Goal: Transaction & Acquisition: Download file/media

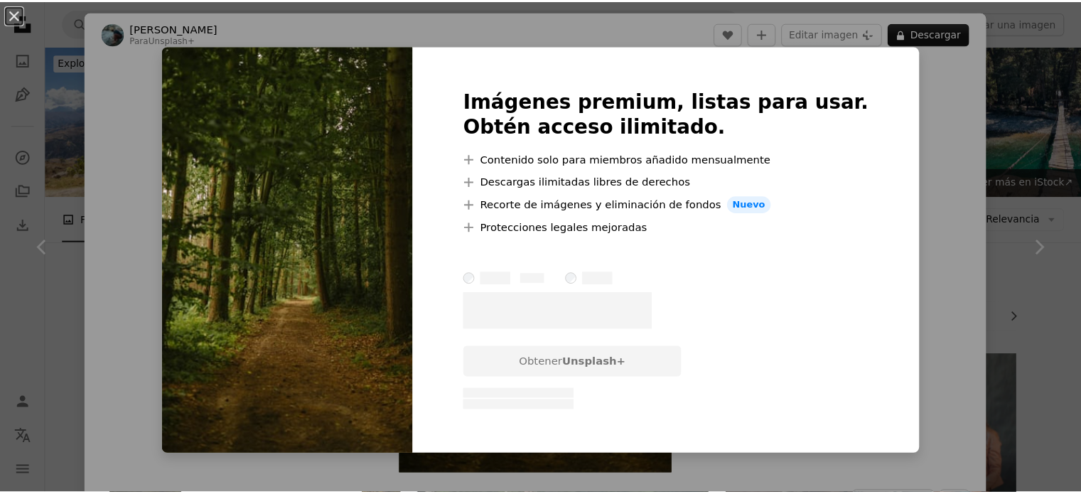
scroll to position [4902, 0]
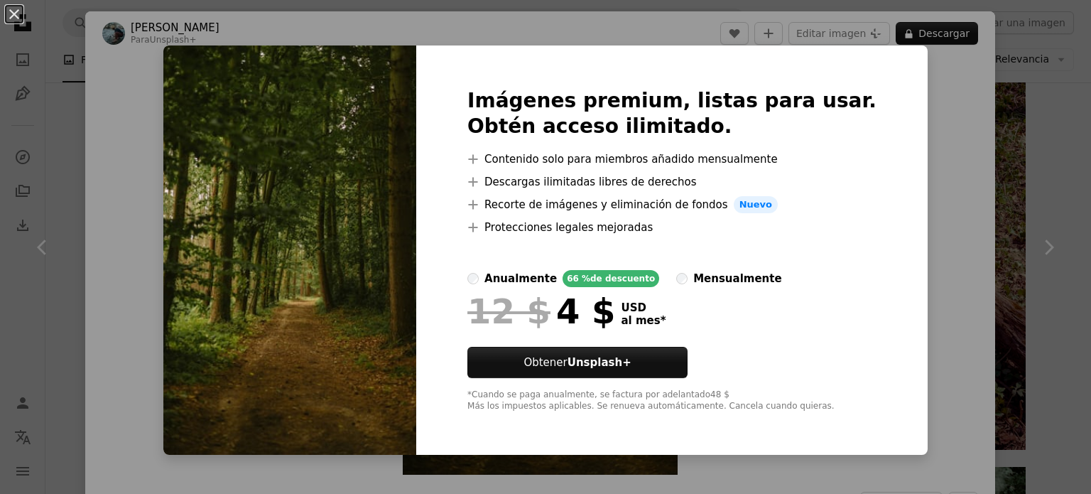
click at [939, 125] on div "An X shape Imágenes premium, listas para usar. Obtén acceso ilimitado. A plus s…" at bounding box center [545, 247] width 1091 height 494
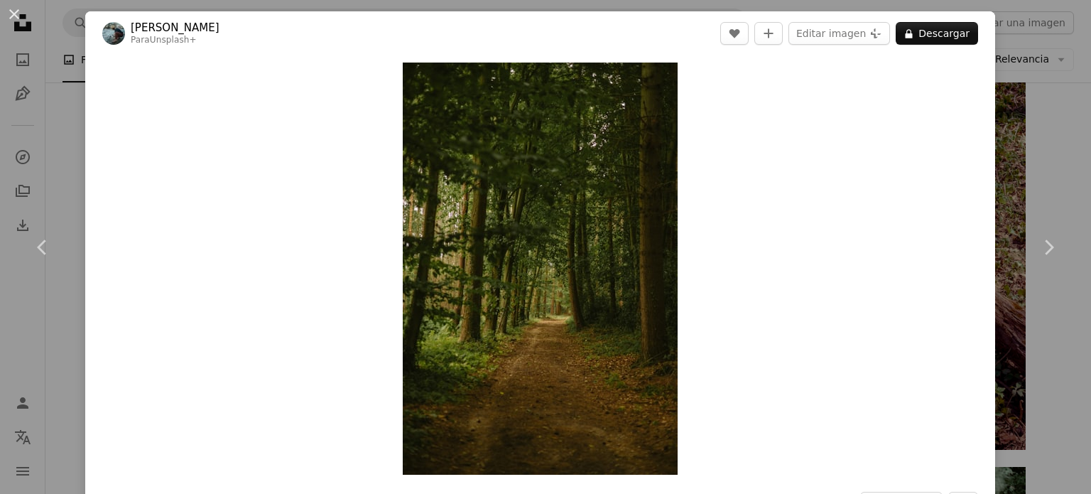
click at [1038, 112] on div "An X shape Chevron left Chevron right [PERSON_NAME] Para Unsplash+ A heart A pl…" at bounding box center [545, 247] width 1091 height 494
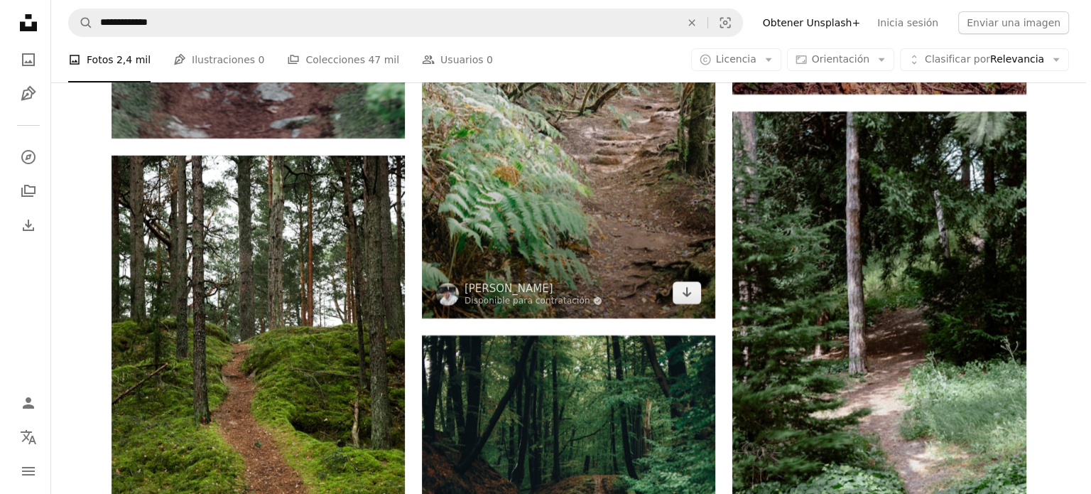
scroll to position [5328, 0]
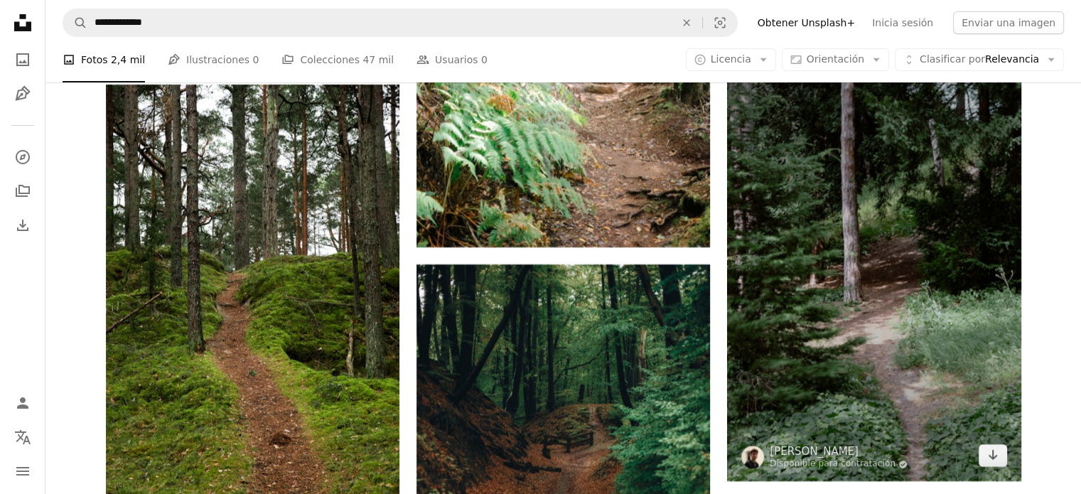
click at [840, 271] on img at bounding box center [873, 260] width 293 height 440
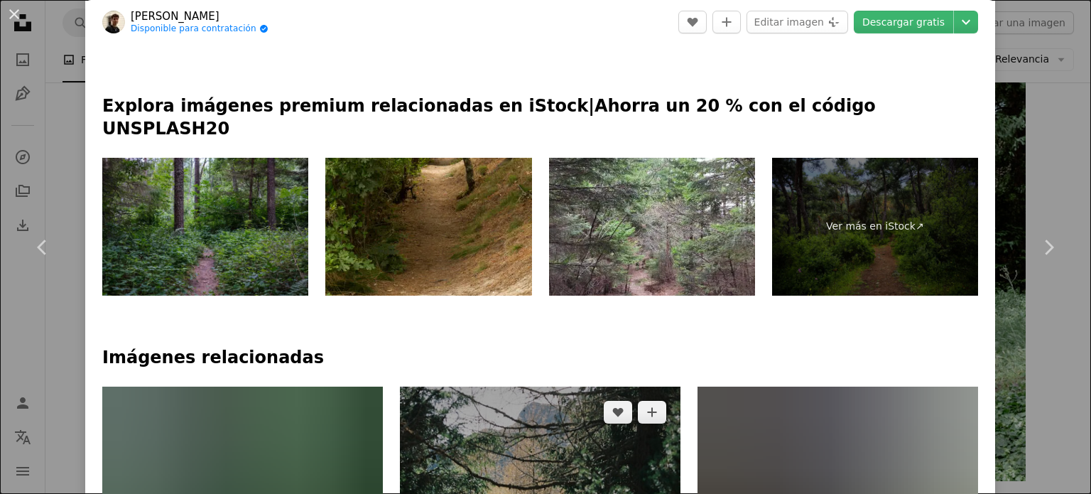
scroll to position [995, 0]
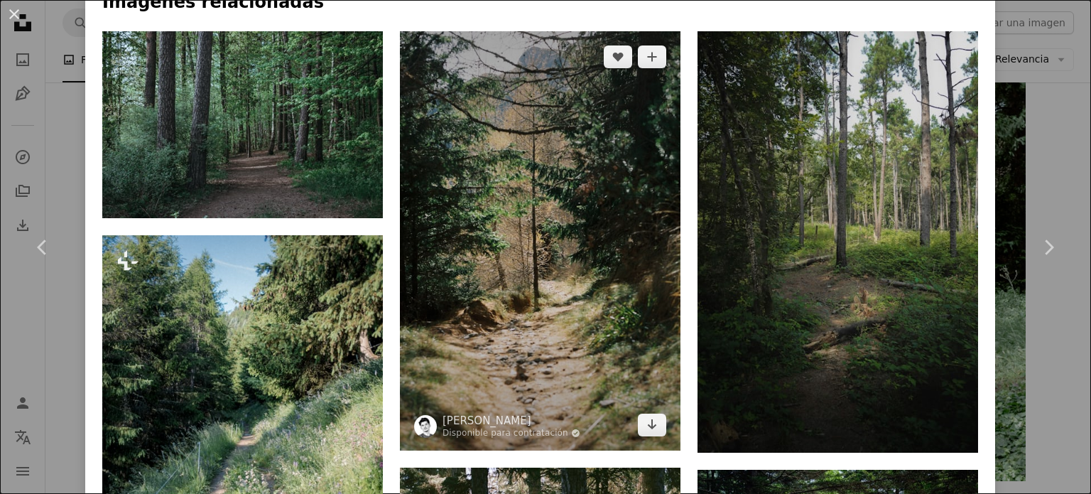
click at [494, 207] on img at bounding box center [540, 240] width 281 height 418
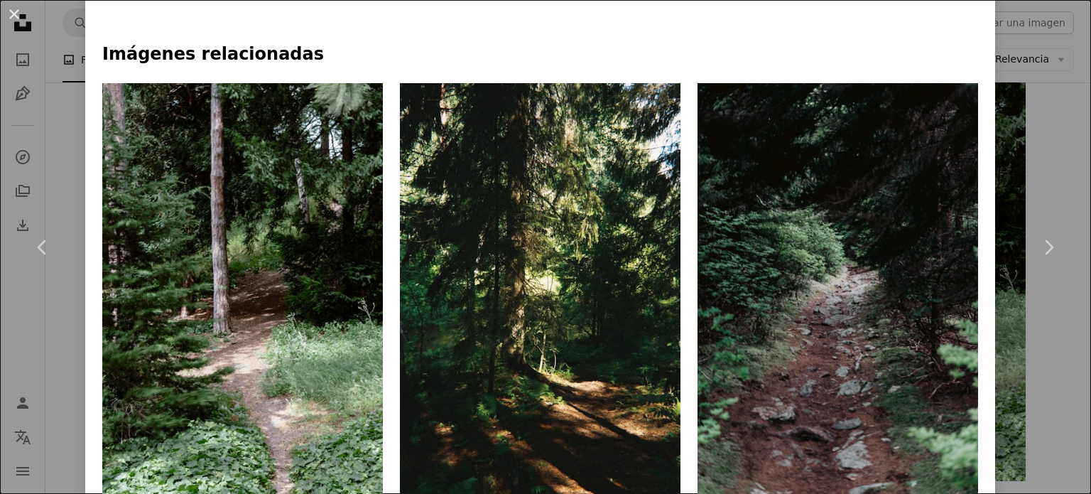
scroll to position [995, 0]
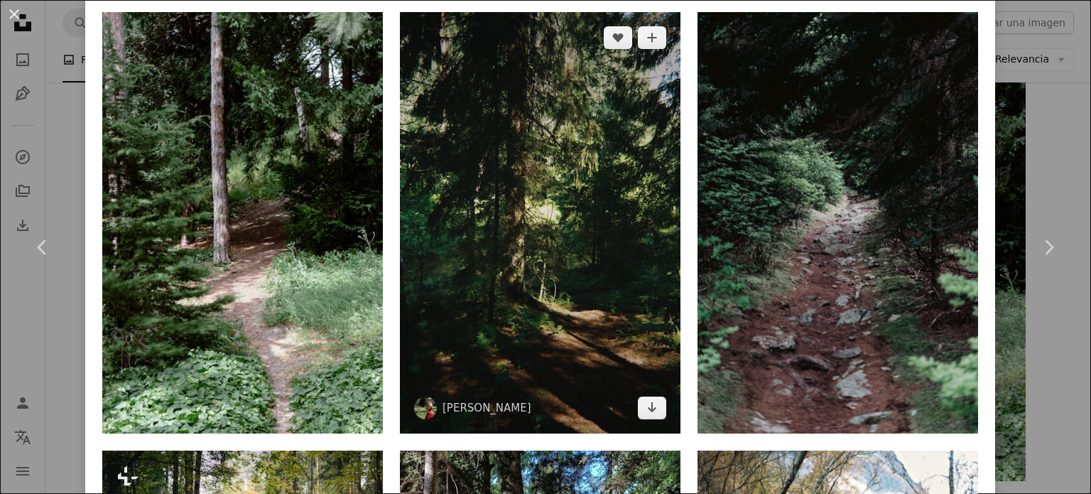
click at [512, 150] on img at bounding box center [540, 222] width 281 height 421
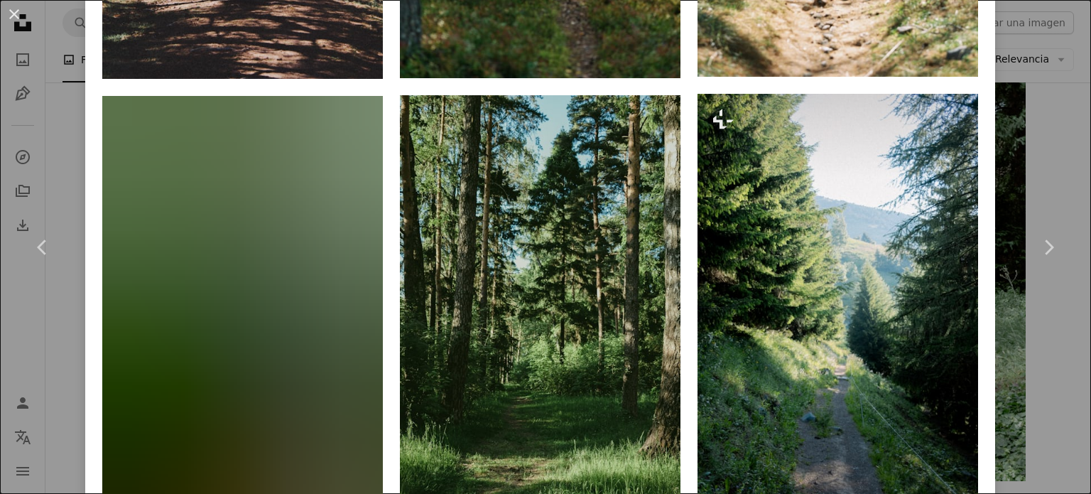
scroll to position [1421, 0]
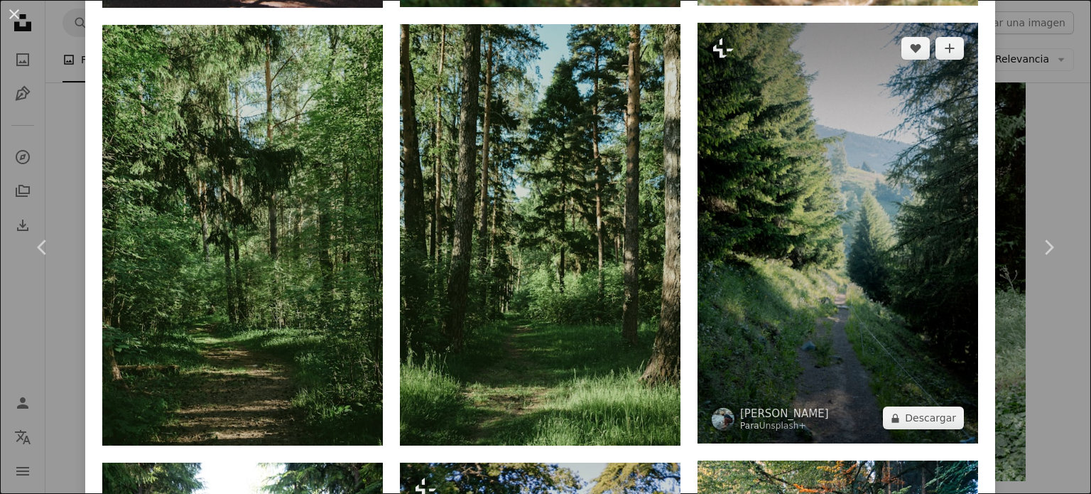
click at [813, 161] on img at bounding box center [838, 233] width 281 height 421
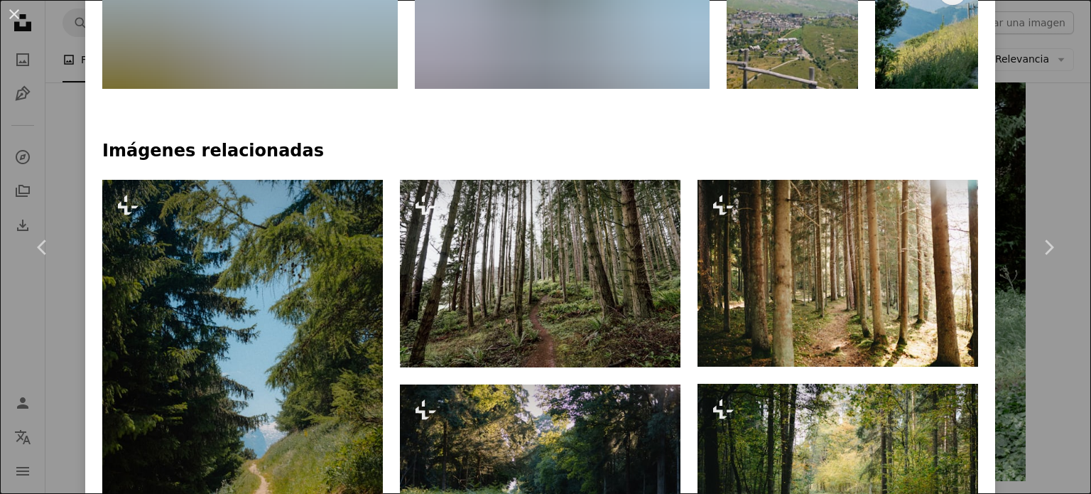
scroll to position [1137, 0]
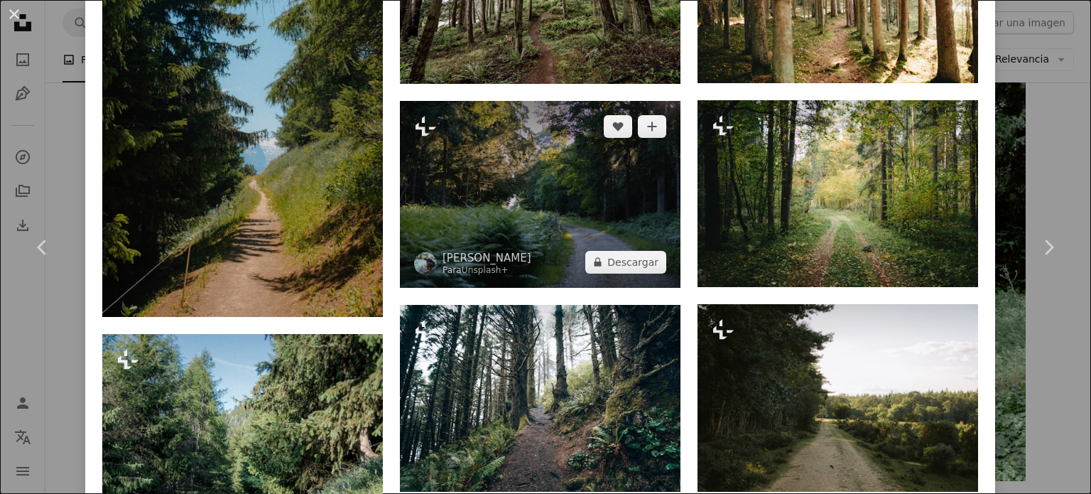
click at [421, 190] on img at bounding box center [540, 194] width 281 height 187
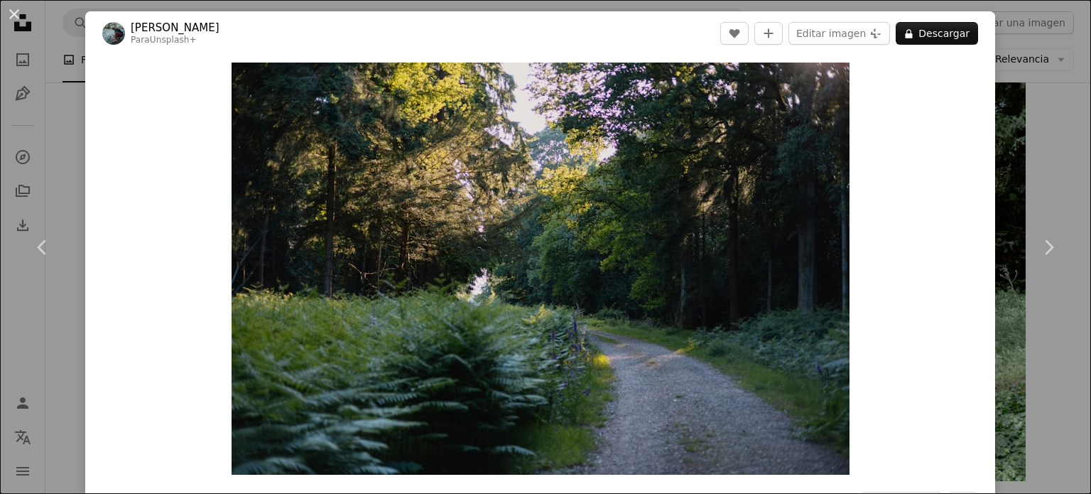
click at [1024, 78] on div "An X shape Chevron left Chevron right [PERSON_NAME] Para Unsplash+ A heart A pl…" at bounding box center [545, 247] width 1091 height 494
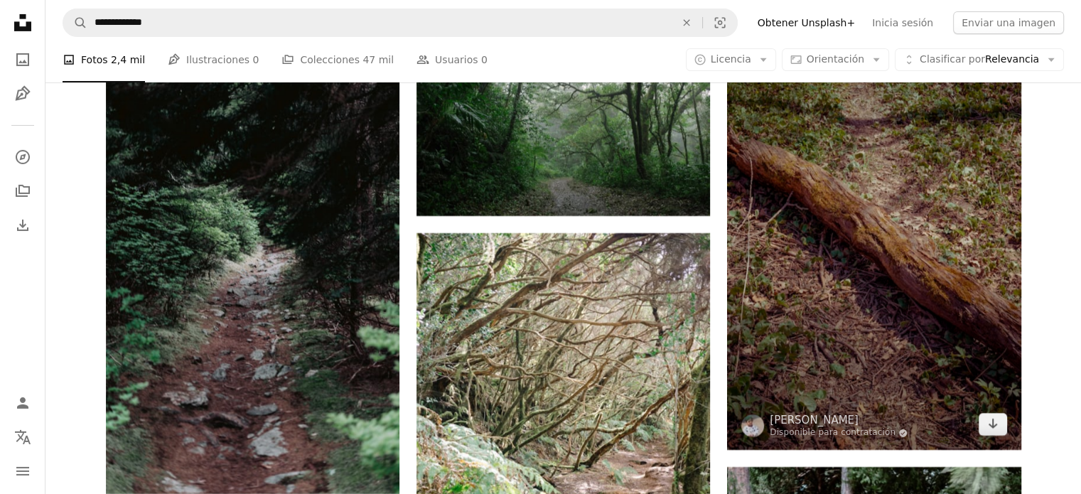
scroll to position [4973, 0]
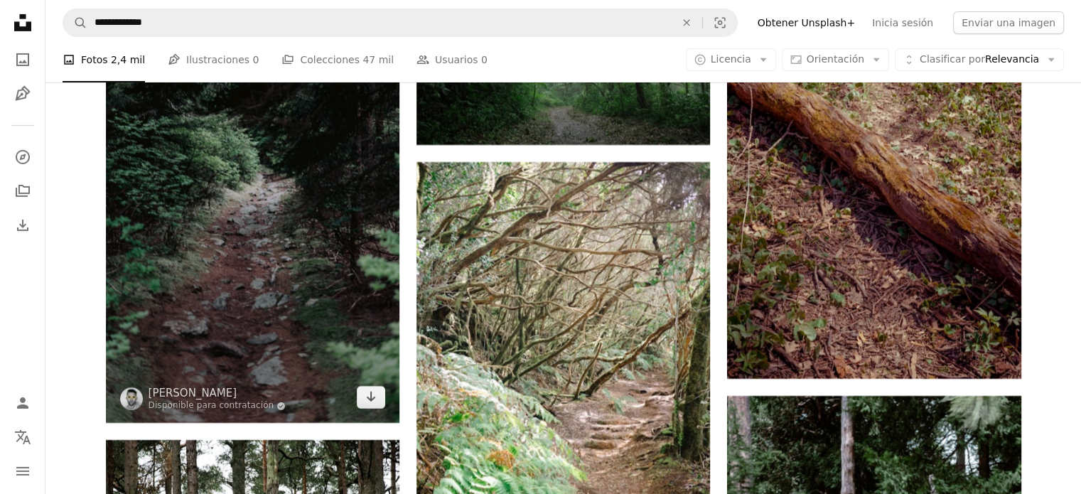
click at [271, 205] on img at bounding box center [252, 202] width 293 height 440
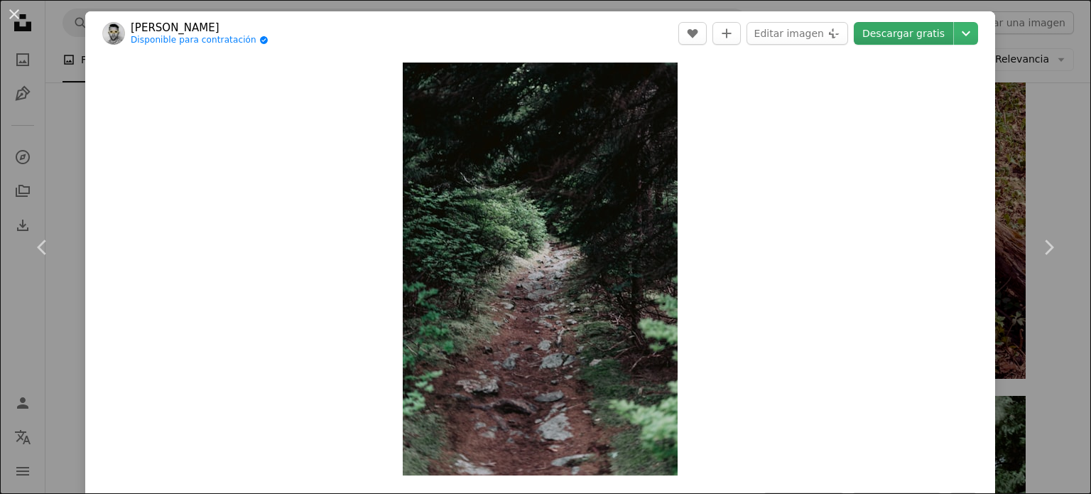
click at [905, 32] on link "Descargar gratis" at bounding box center [903, 33] width 99 height 23
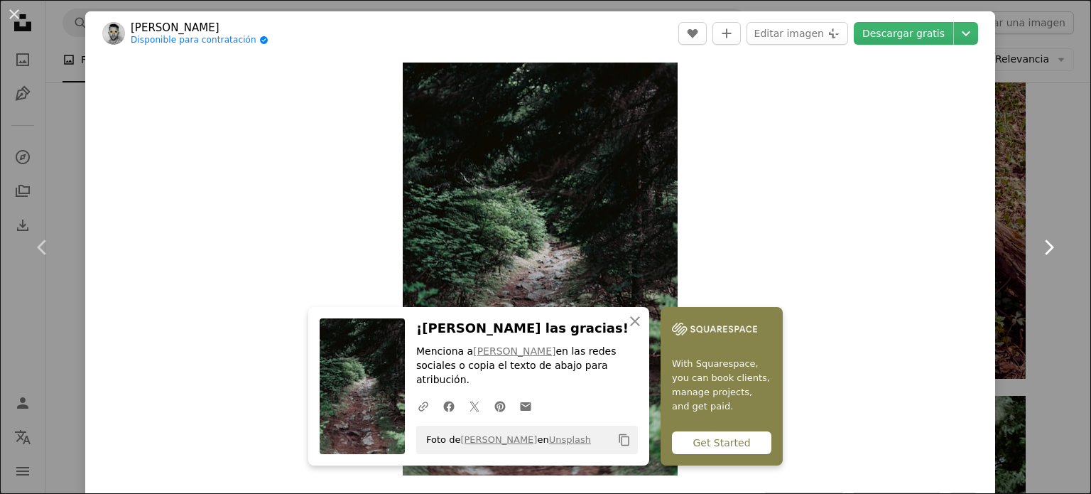
click at [1006, 197] on link "Chevron right" at bounding box center [1048, 247] width 85 height 136
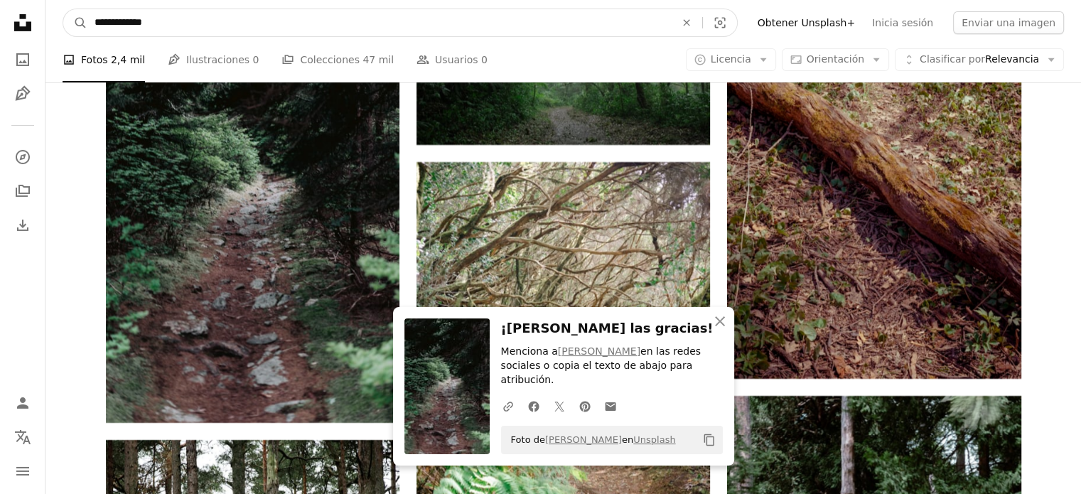
drag, startPoint x: 377, startPoint y: 28, endPoint x: 94, endPoint y: 18, distance: 283.6
click at [94, 20] on input "**********" at bounding box center [378, 22] width 583 height 27
type input "**********"
click button "A magnifying glass" at bounding box center [75, 22] width 24 height 27
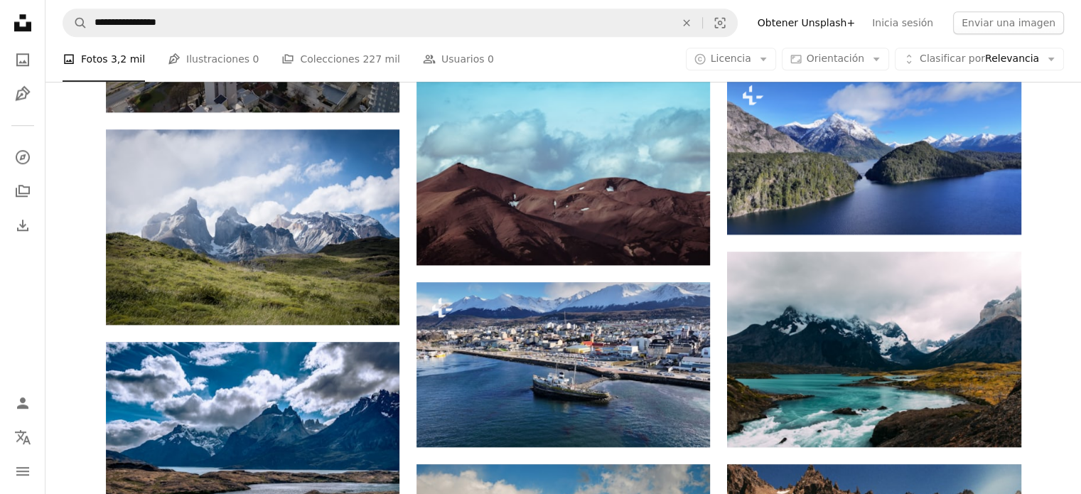
scroll to position [1492, 0]
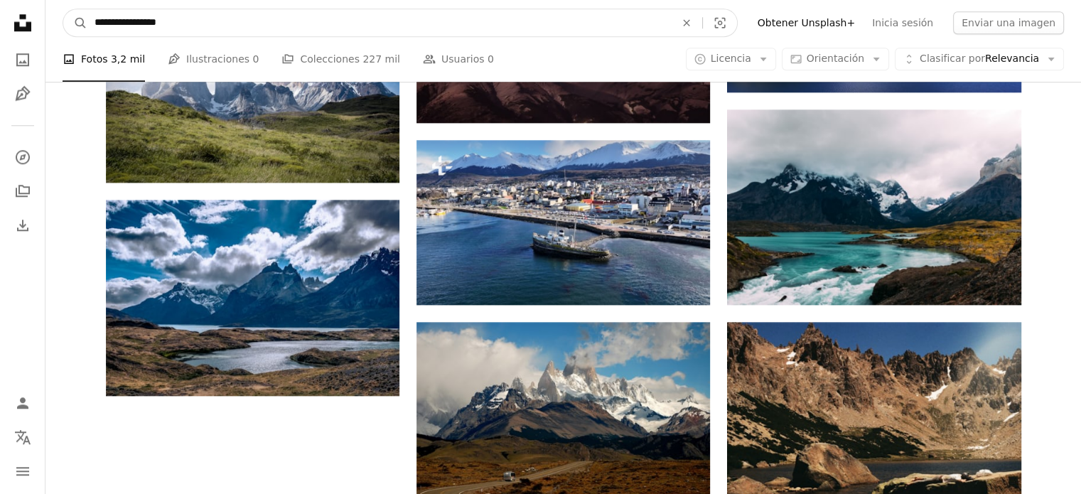
drag, startPoint x: 228, startPoint y: 28, endPoint x: 53, endPoint y: 31, distance: 175.5
click at [53, 31] on nav "**********" at bounding box center [562, 22] width 1035 height 45
type input "**********"
click button "A magnifying glass" at bounding box center [75, 22] width 24 height 27
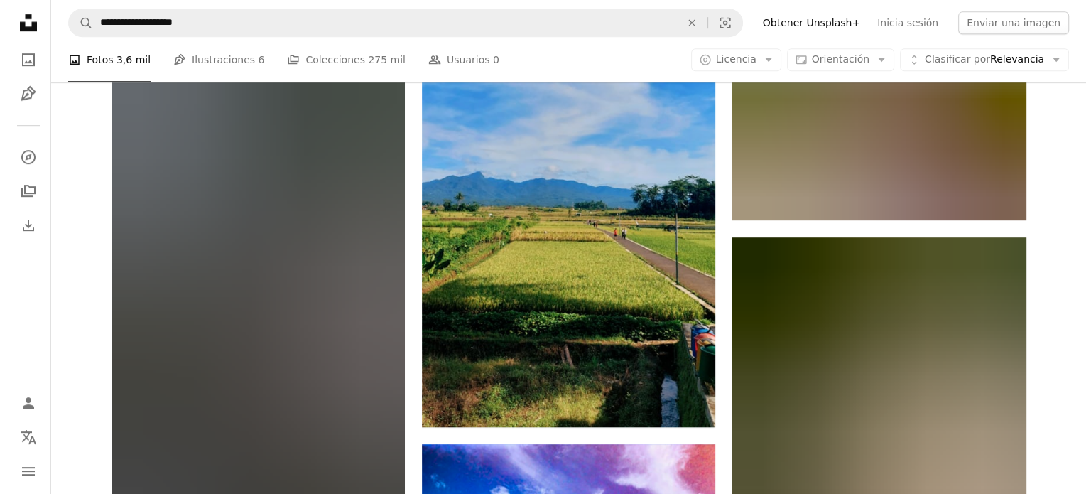
scroll to position [995, 0]
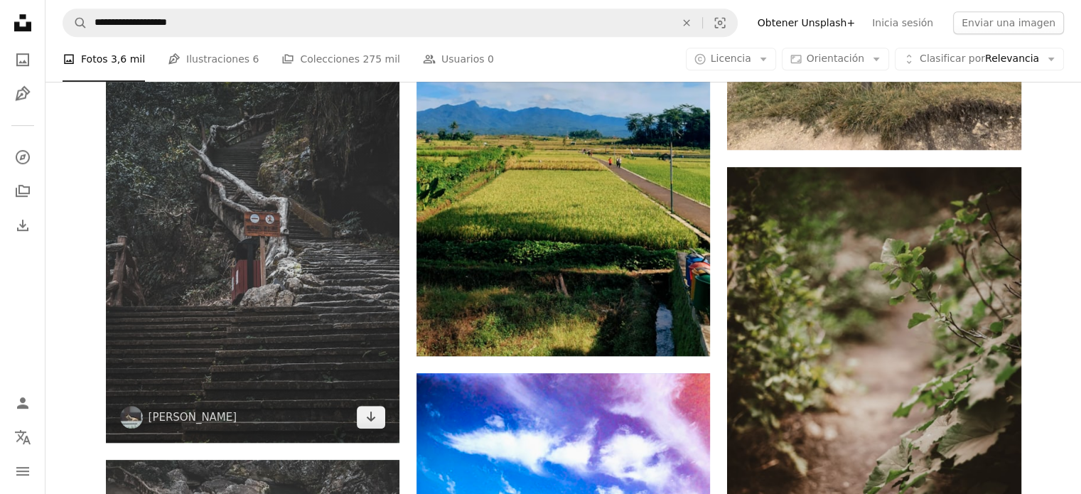
click at [333, 175] on img at bounding box center [252, 222] width 293 height 440
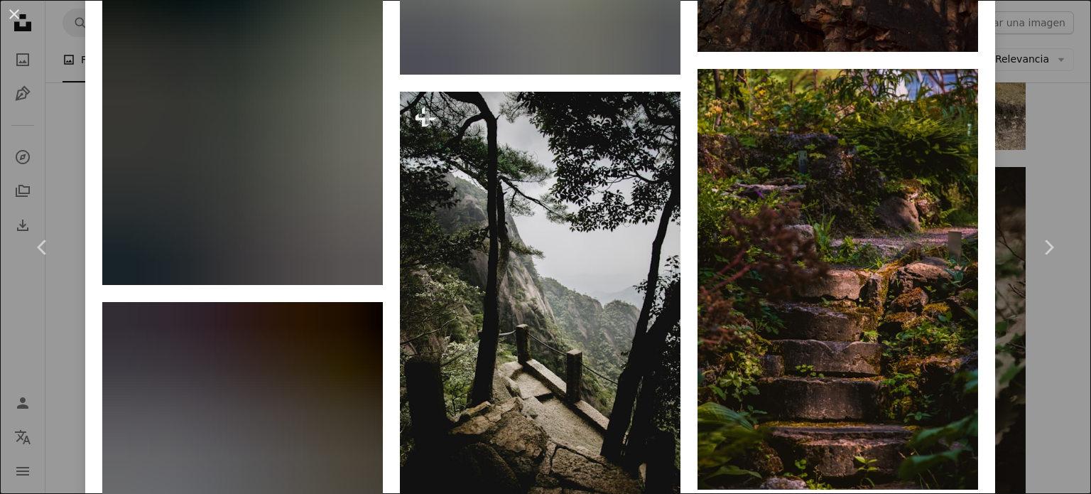
scroll to position [1634, 0]
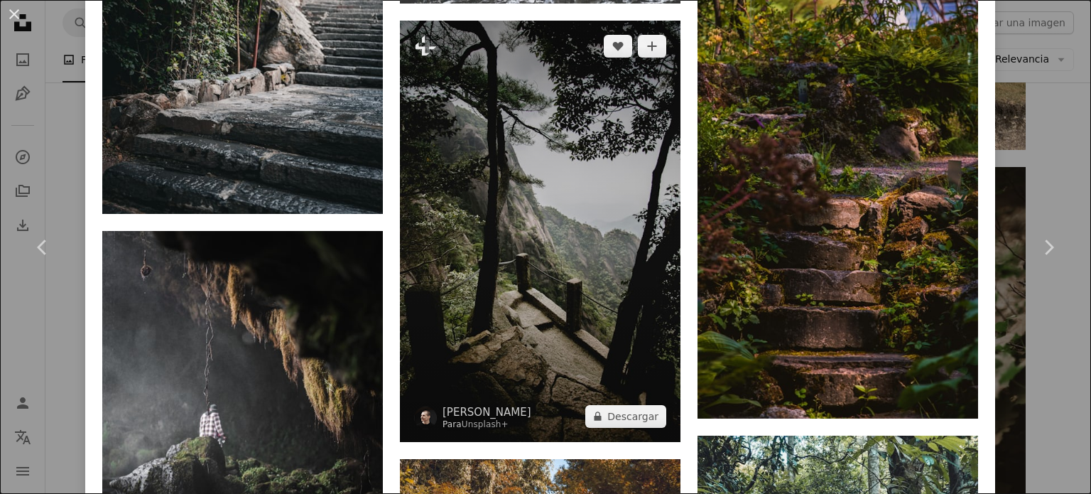
click at [458, 205] on img at bounding box center [540, 231] width 281 height 421
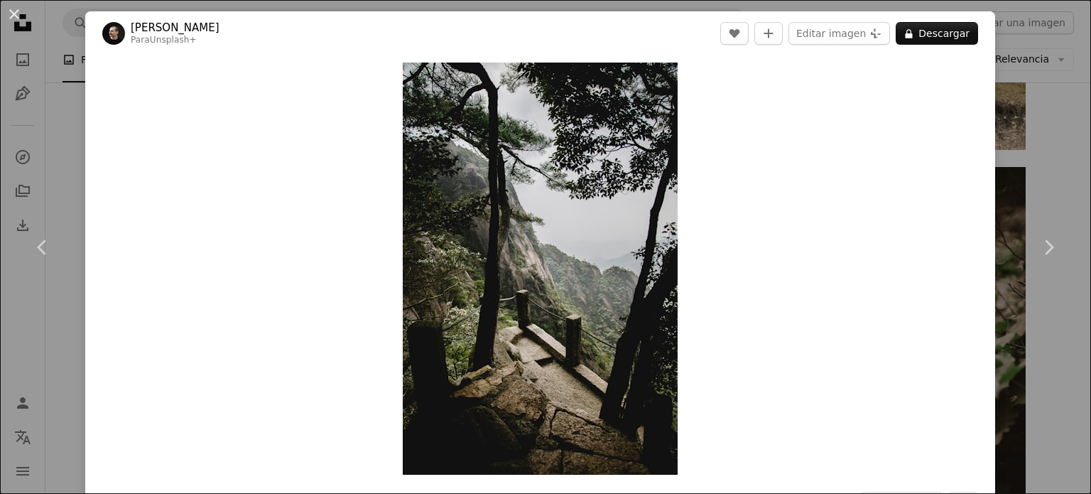
click at [1034, 121] on div "An X shape Chevron left Chevron right [PERSON_NAME] Para Unsplash+ A heart A pl…" at bounding box center [545, 247] width 1091 height 494
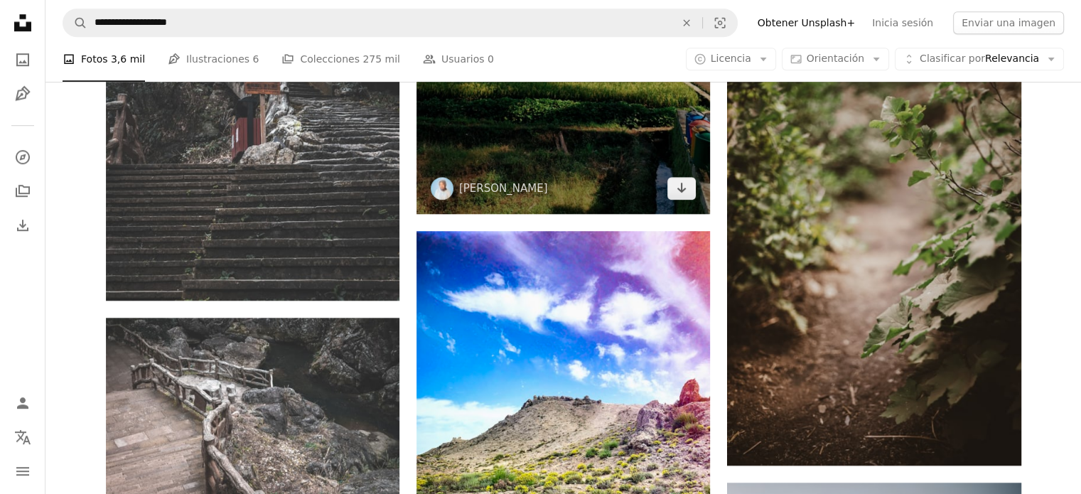
scroll to position [1208, 0]
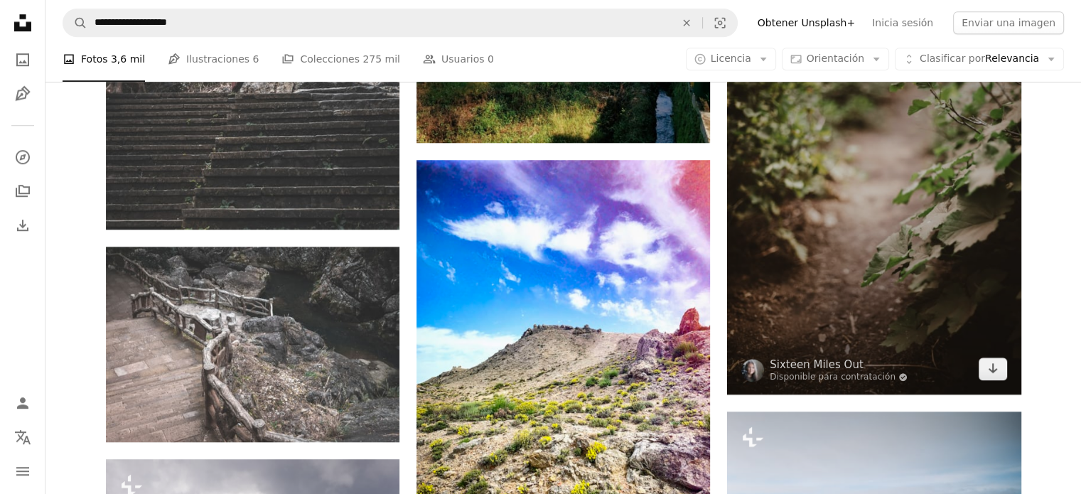
click at [827, 227] on img at bounding box center [873, 174] width 293 height 440
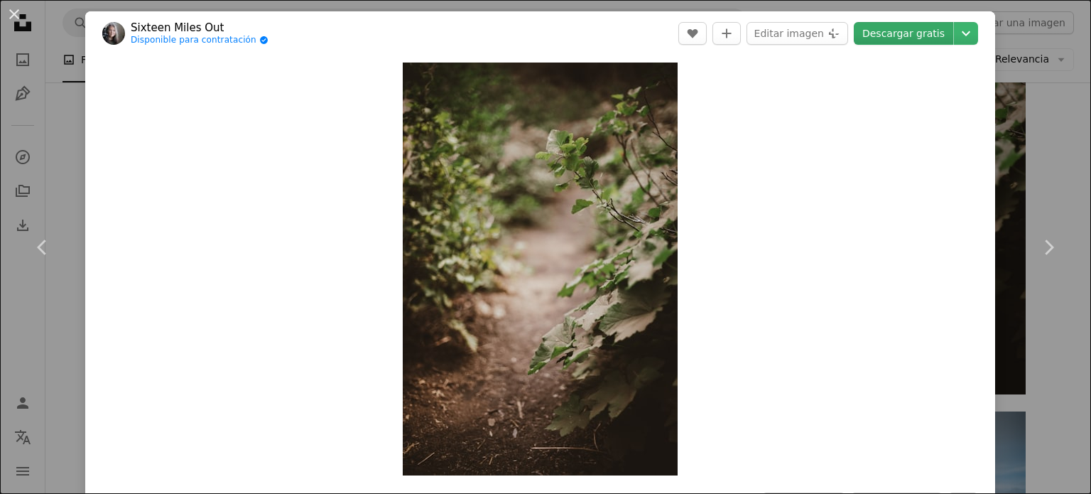
click at [902, 39] on link "Descargar gratis" at bounding box center [903, 33] width 99 height 23
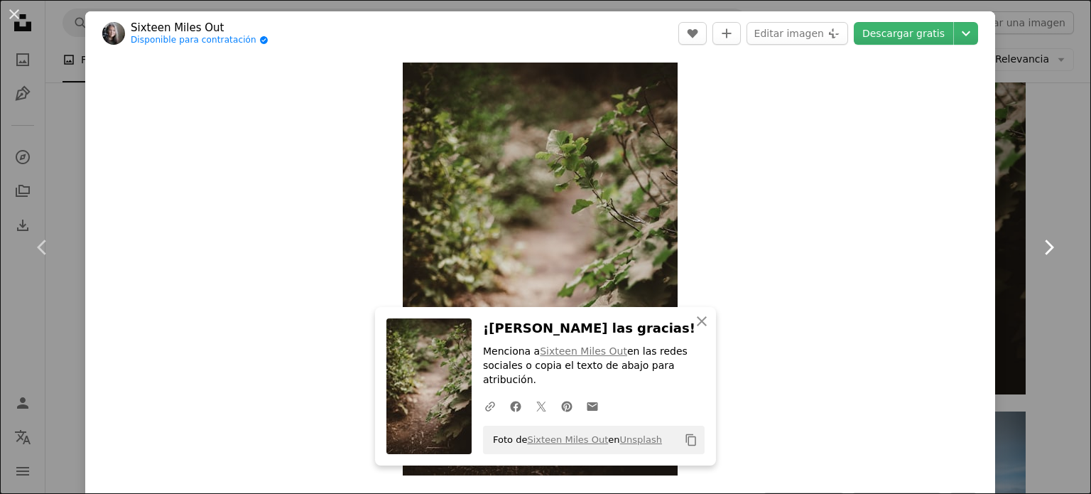
click at [1028, 196] on link "Chevron right" at bounding box center [1048, 247] width 85 height 136
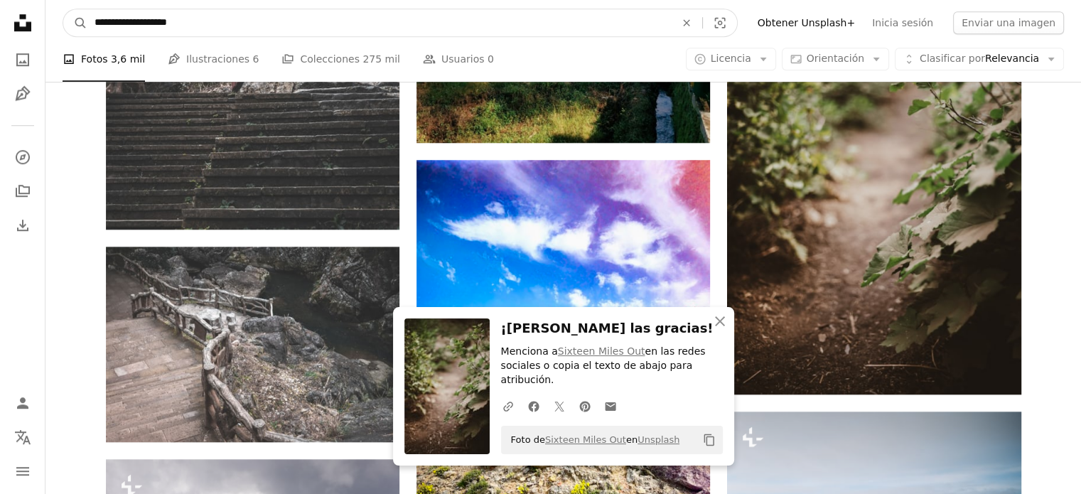
drag, startPoint x: 215, startPoint y: 14, endPoint x: 95, endPoint y: 13, distance: 119.4
click at [95, 13] on input "**********" at bounding box center [378, 22] width 583 height 27
type input "**********"
click button "A magnifying glass" at bounding box center [75, 22] width 24 height 27
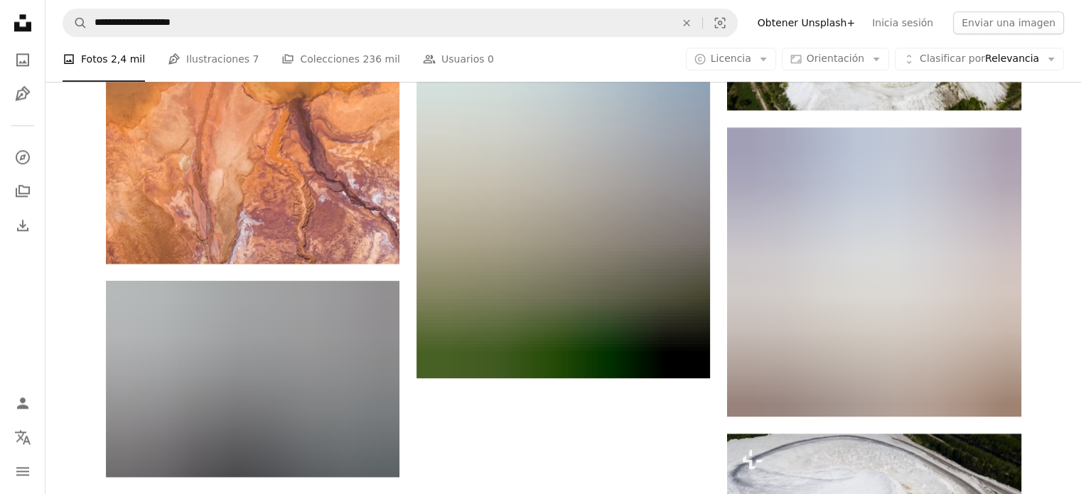
scroll to position [1847, 0]
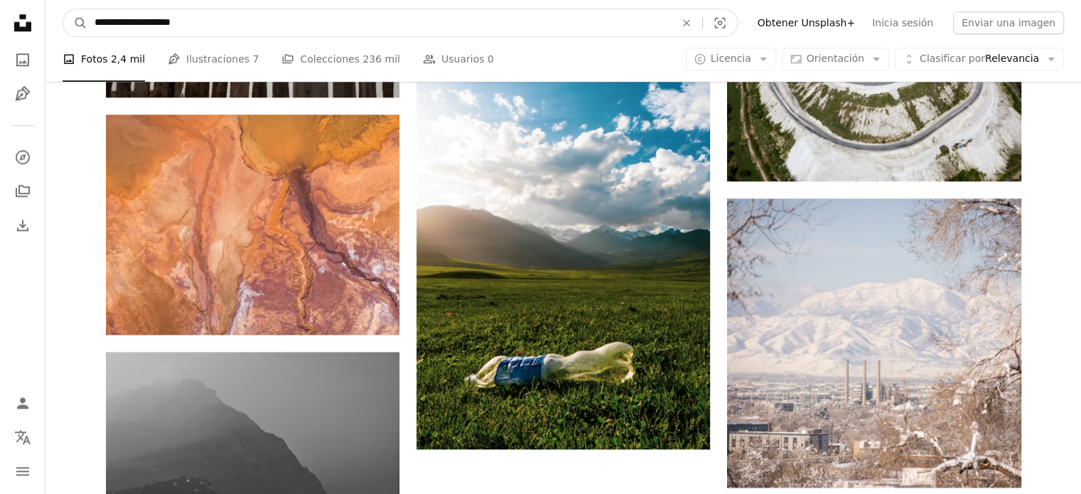
drag, startPoint x: 231, startPoint y: 23, endPoint x: 0, endPoint y: -8, distance: 232.9
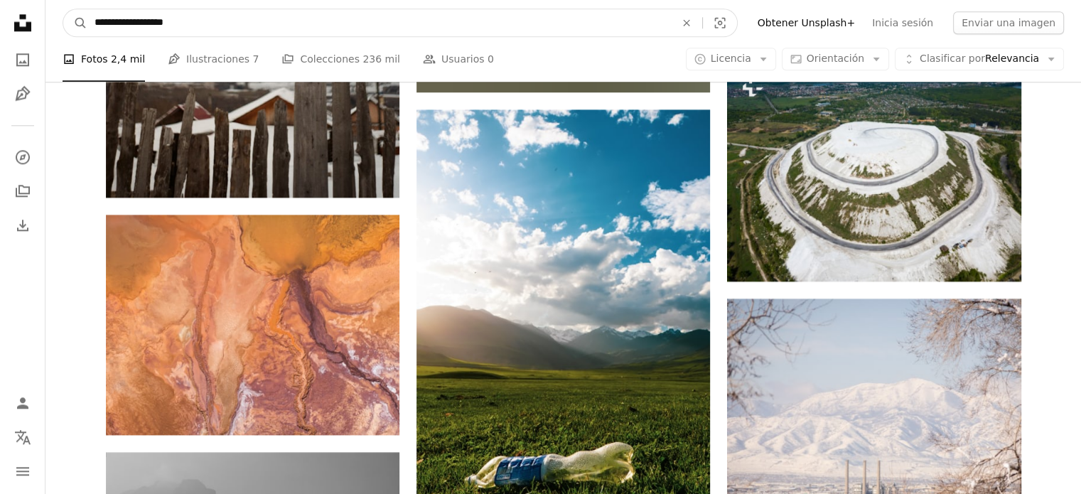
type input "**********"
click button "A magnifying glass" at bounding box center [75, 22] width 24 height 27
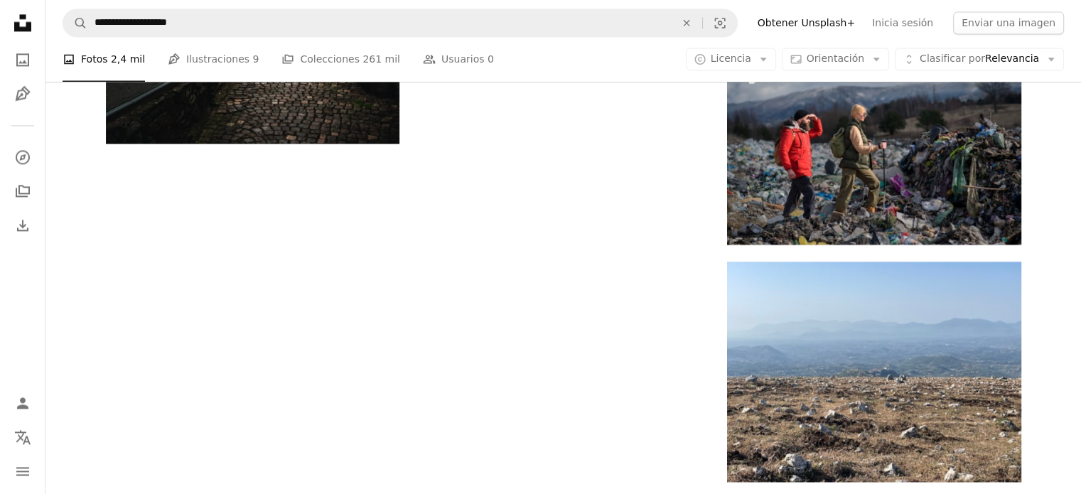
scroll to position [2629, 0]
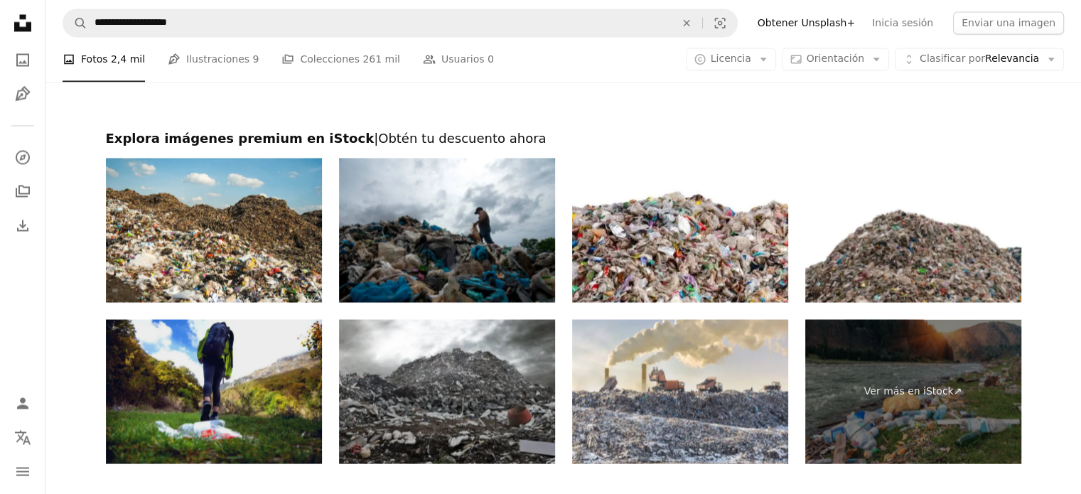
click at [173, 377] on img at bounding box center [214, 391] width 216 height 144
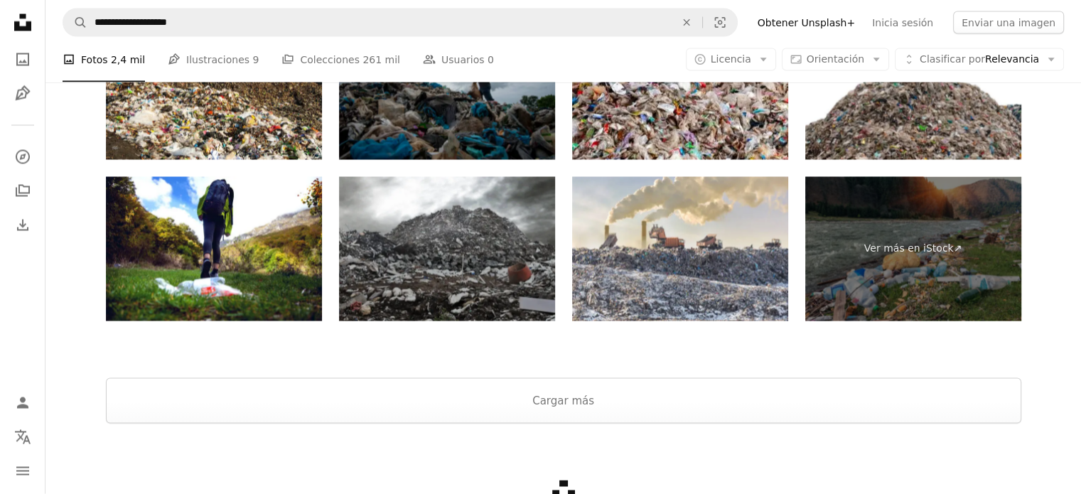
scroll to position [2863, 0]
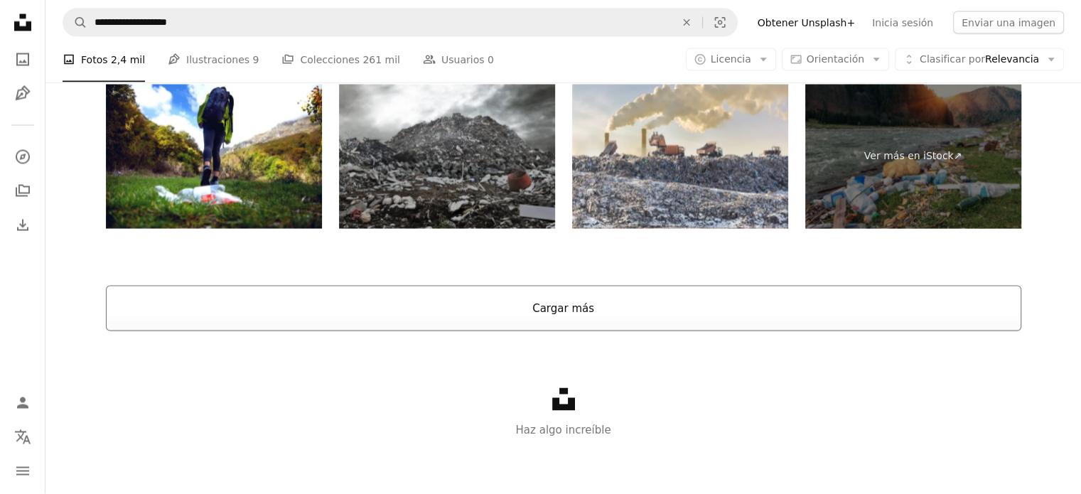
click at [546, 300] on button "Cargar más" at bounding box center [563, 308] width 915 height 45
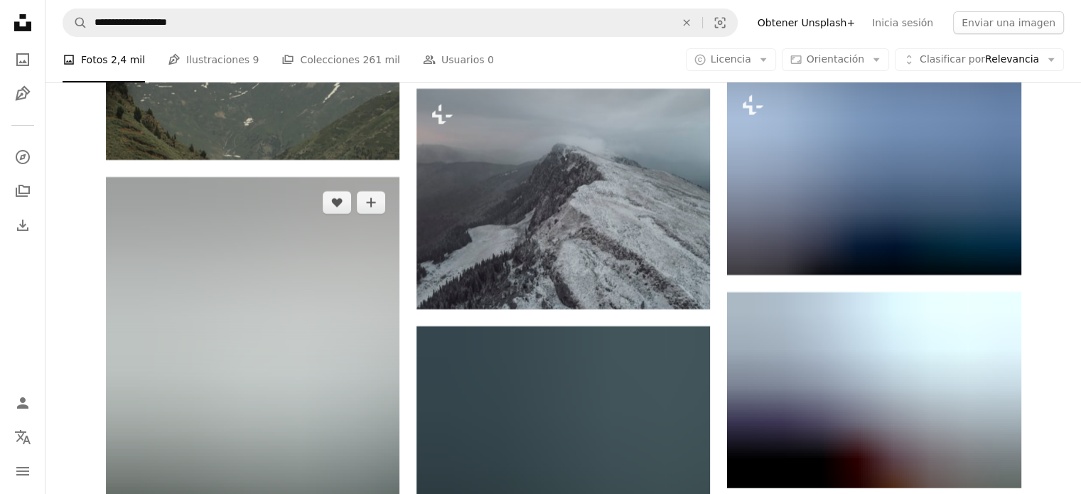
scroll to position [5420, 0]
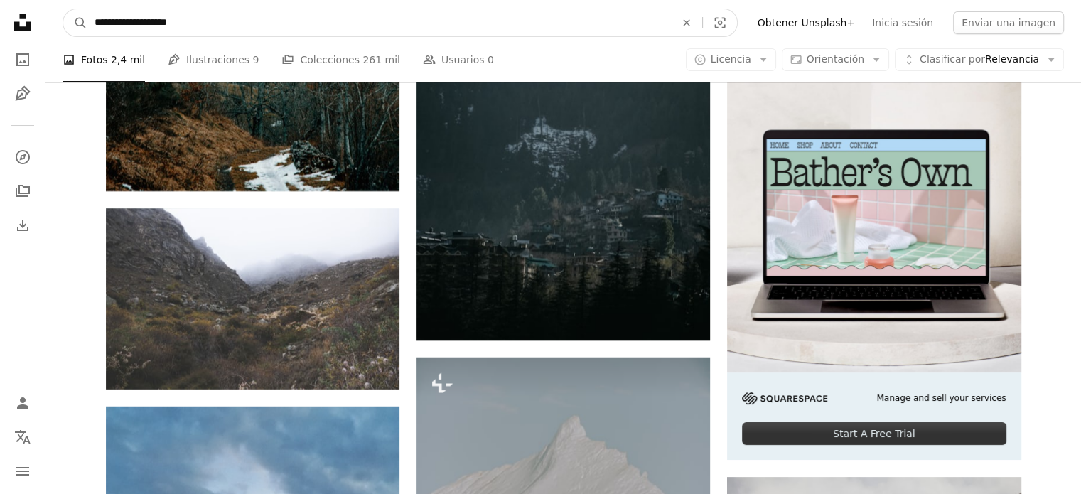
drag, startPoint x: 248, startPoint y: 21, endPoint x: 153, endPoint y: 19, distance: 95.2
click at [153, 19] on input "**********" at bounding box center [378, 22] width 583 height 27
type input "*"
type input "******"
click button "A magnifying glass" at bounding box center [75, 22] width 24 height 27
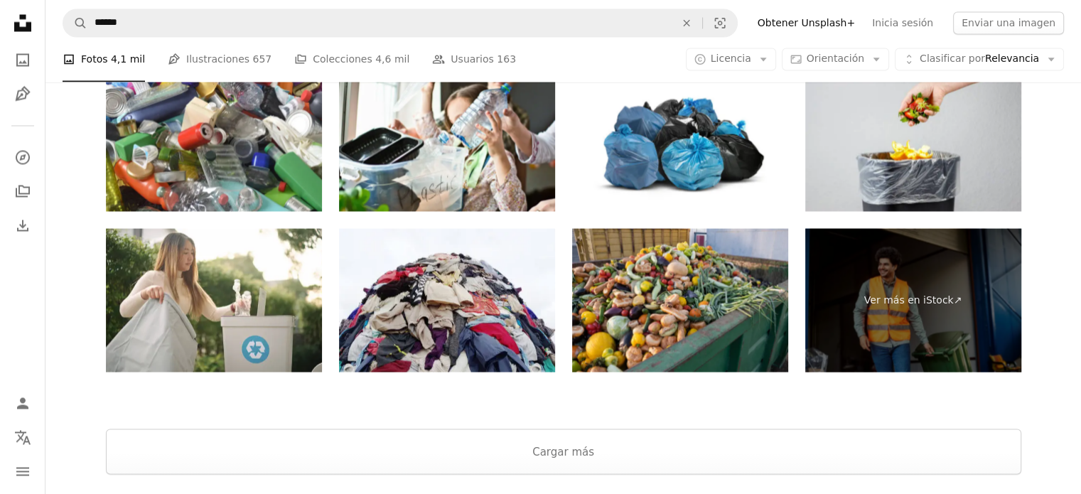
scroll to position [2771, 0]
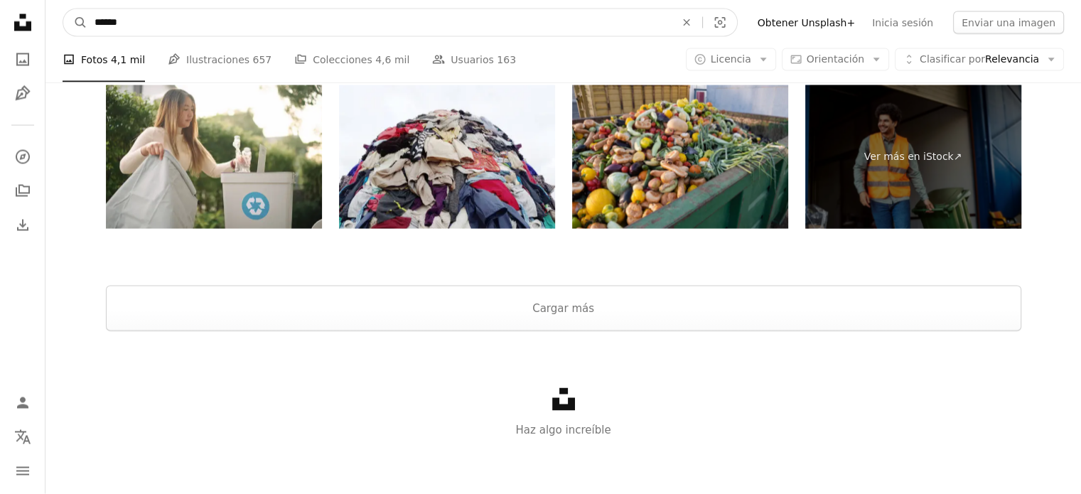
click at [302, 28] on input "******" at bounding box center [378, 22] width 583 height 27
type input "**********"
click at [63, 9] on button "A magnifying glass" at bounding box center [75, 22] width 24 height 27
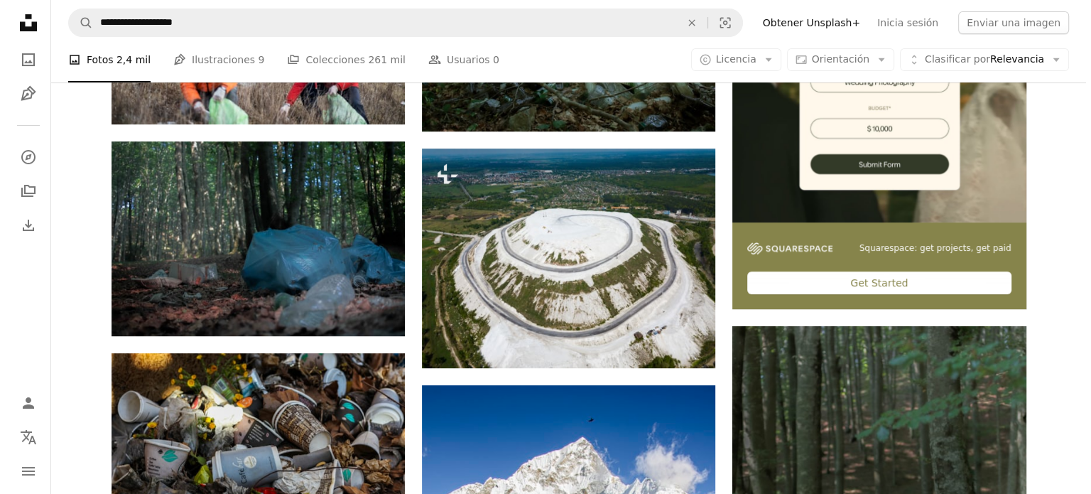
scroll to position [284, 0]
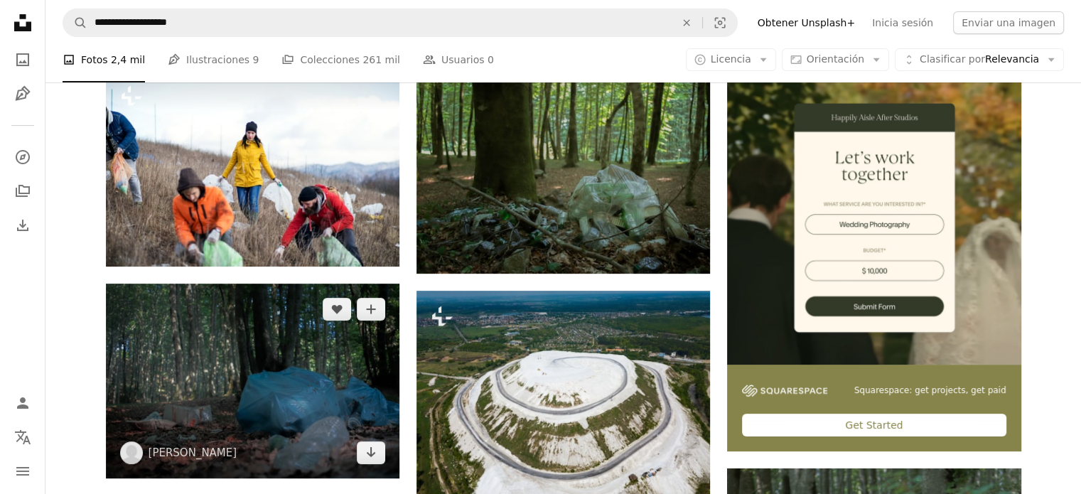
click at [251, 346] on img at bounding box center [252, 380] width 293 height 195
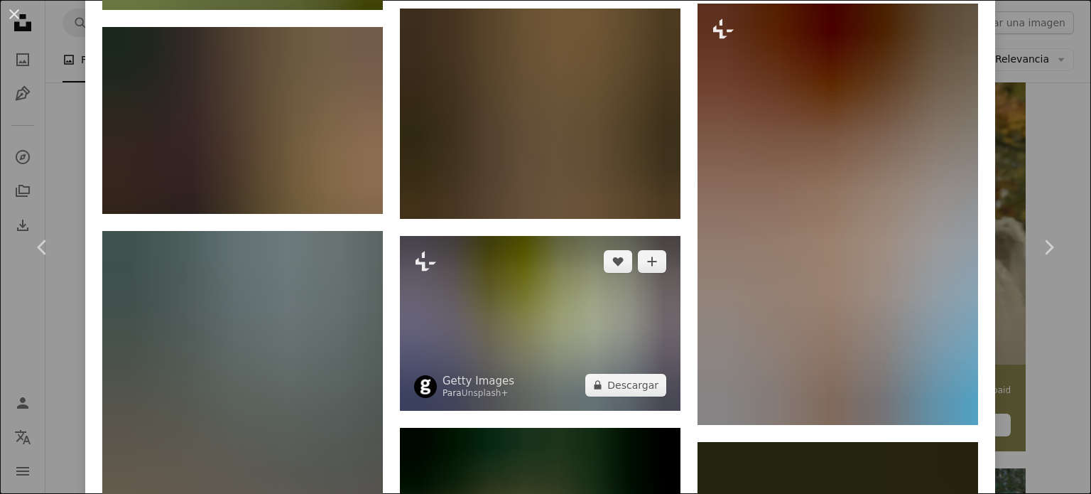
scroll to position [2202, 0]
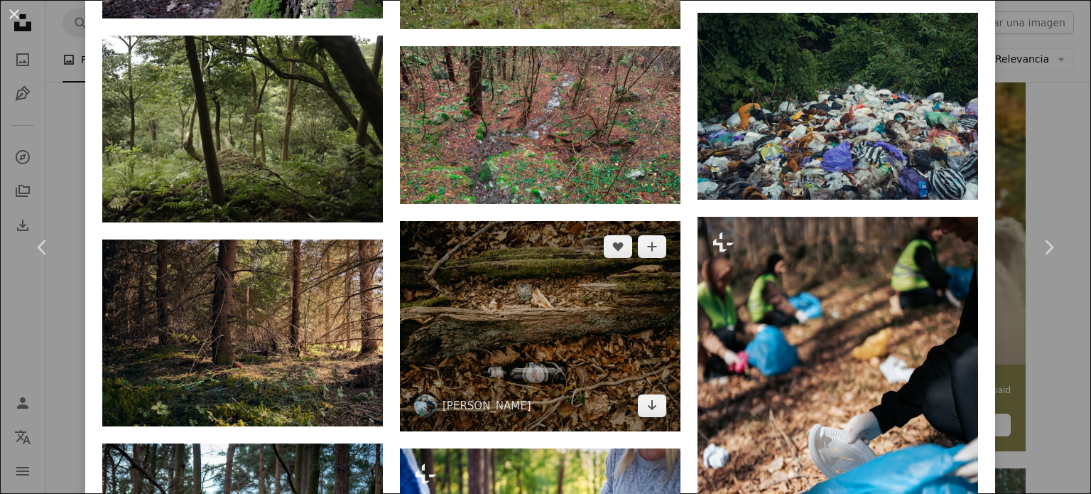
click at [541, 293] on img at bounding box center [540, 326] width 281 height 210
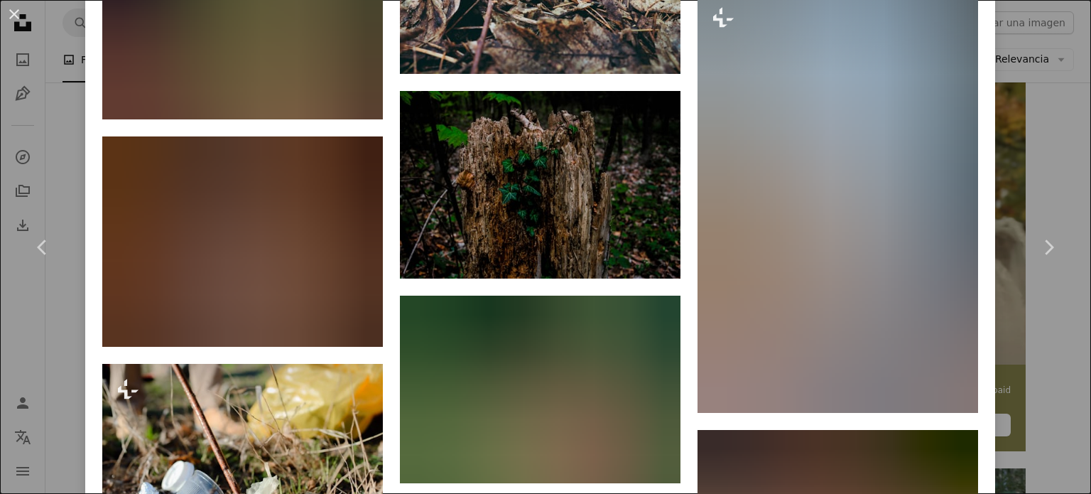
scroll to position [2841, 0]
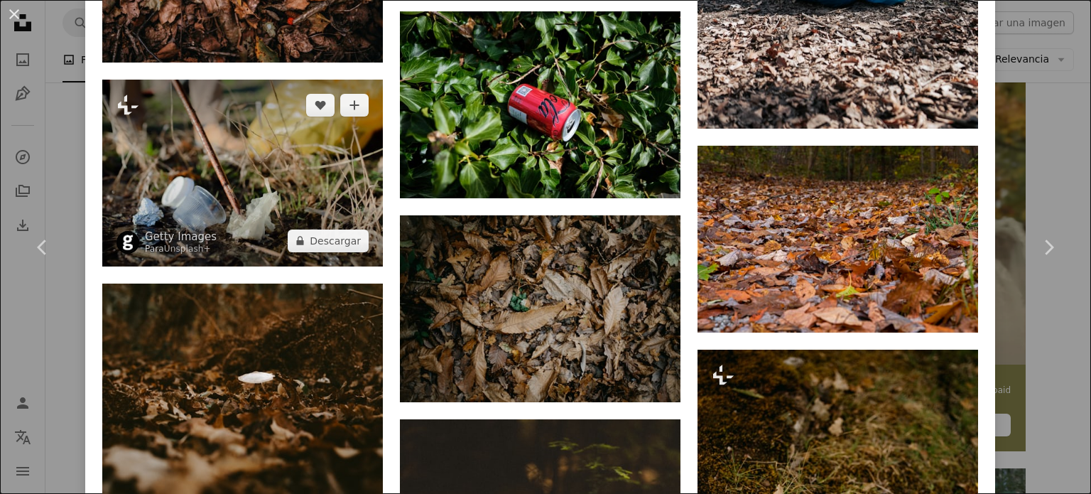
click at [192, 131] on img at bounding box center [242, 173] width 281 height 187
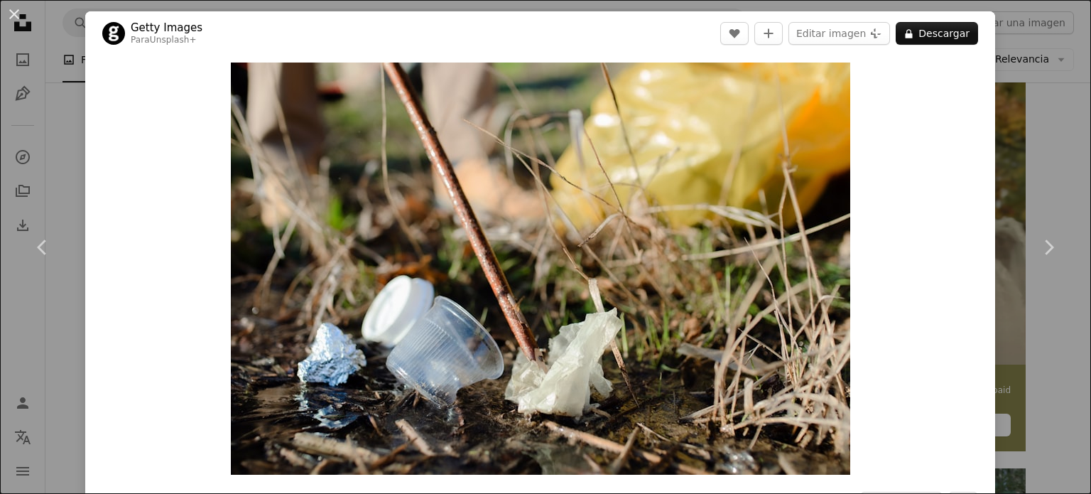
click at [40, 141] on div "An X shape Chevron left Chevron right Getty Images Para Unsplash+ A heart A plu…" at bounding box center [545, 247] width 1091 height 494
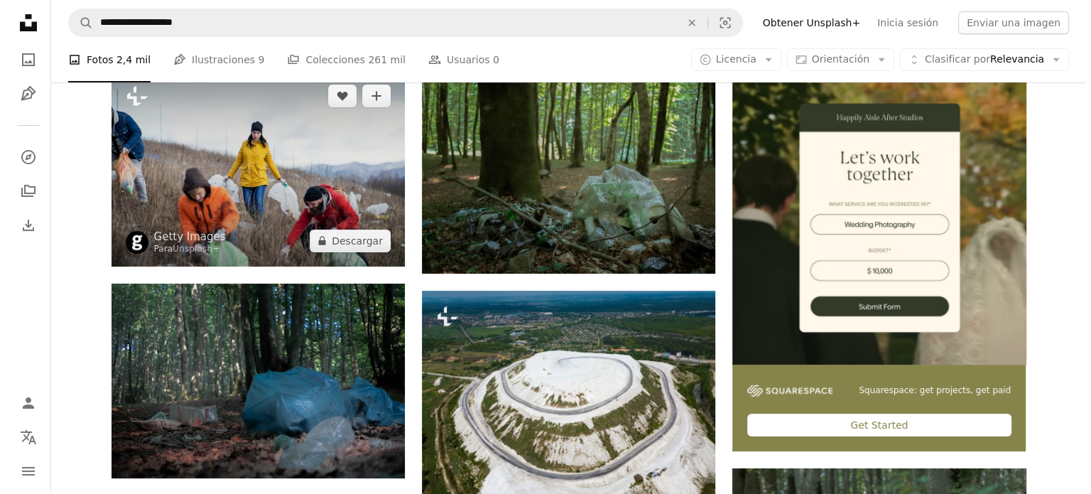
scroll to position [639, 0]
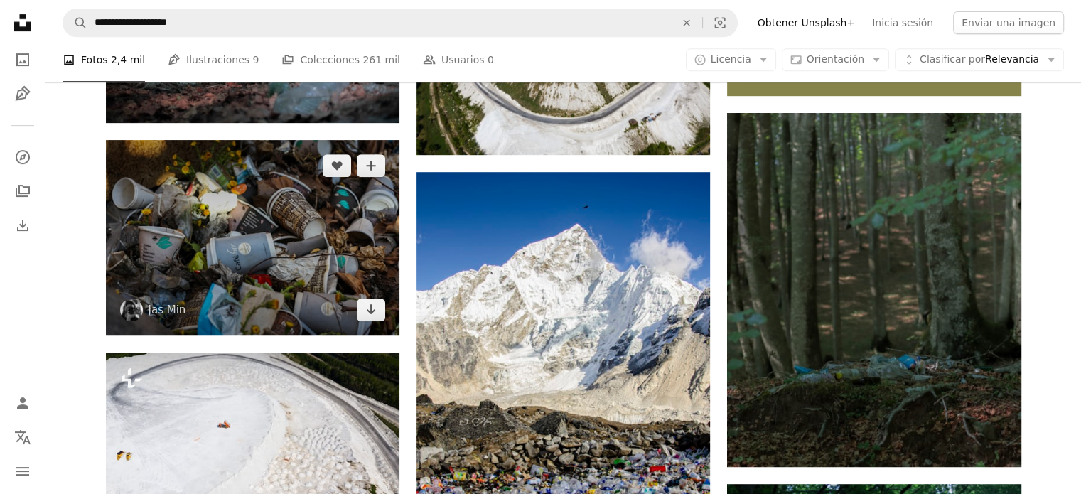
click at [264, 254] on img at bounding box center [252, 237] width 293 height 195
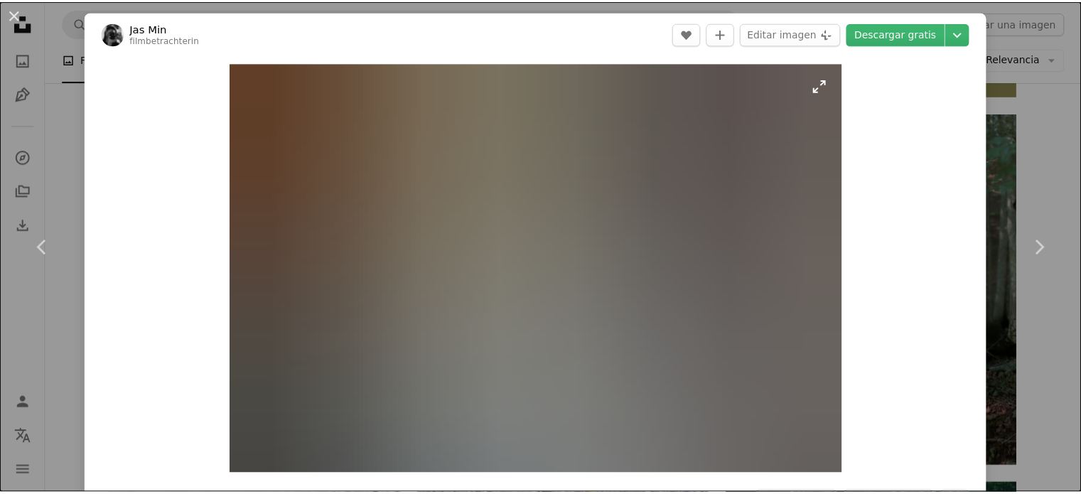
scroll to position [213, 0]
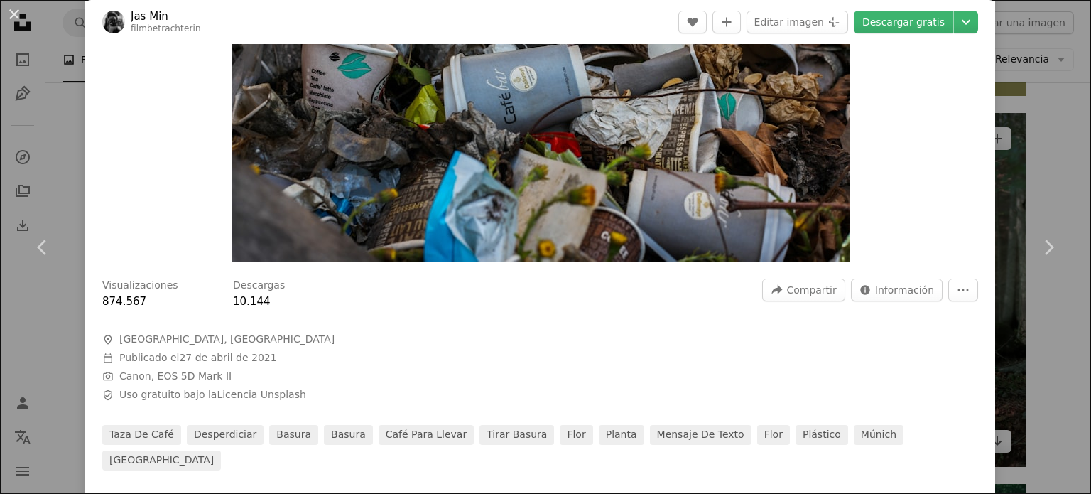
drag, startPoint x: 1023, startPoint y: 153, endPoint x: 1002, endPoint y: 158, distance: 21.9
click at [1023, 153] on div "An X shape Chevron left Chevron right [PERSON_NAME] Min filmbetrachterin A hear…" at bounding box center [545, 247] width 1091 height 494
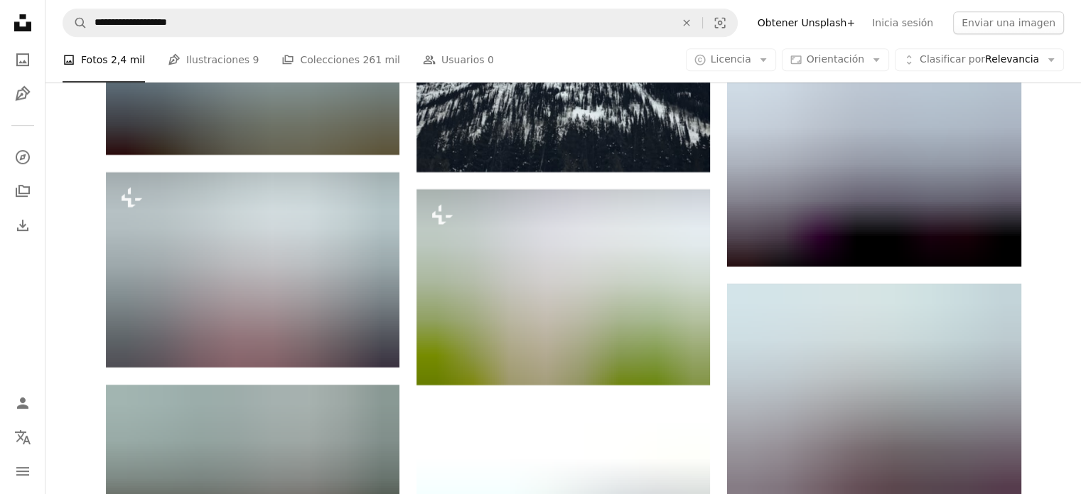
scroll to position [6607, 0]
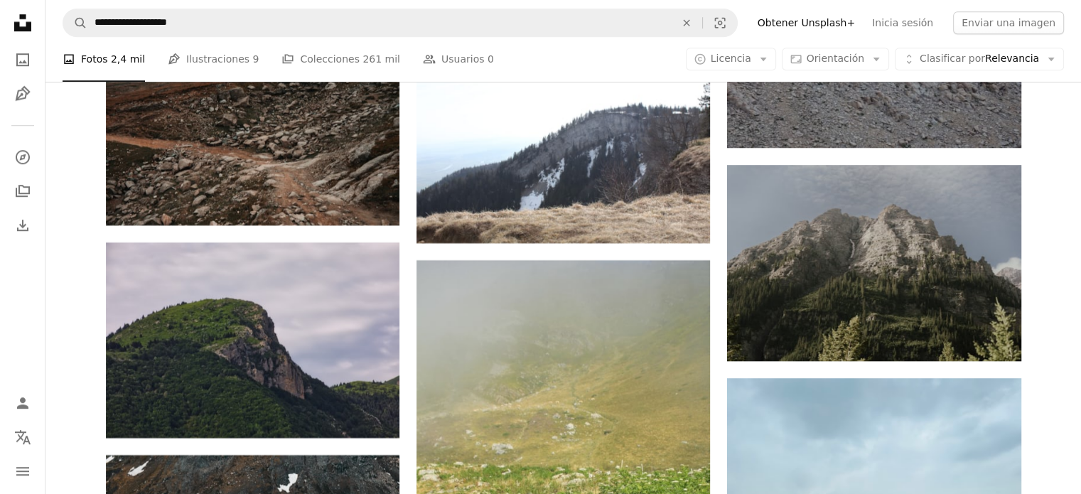
scroll to position [2771, 0]
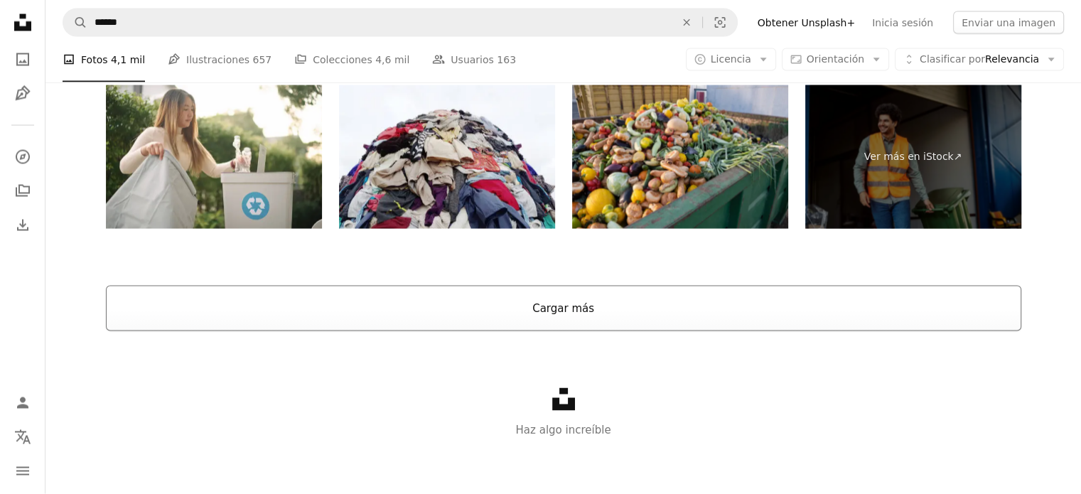
click at [578, 295] on button "Cargar más" at bounding box center [563, 308] width 915 height 45
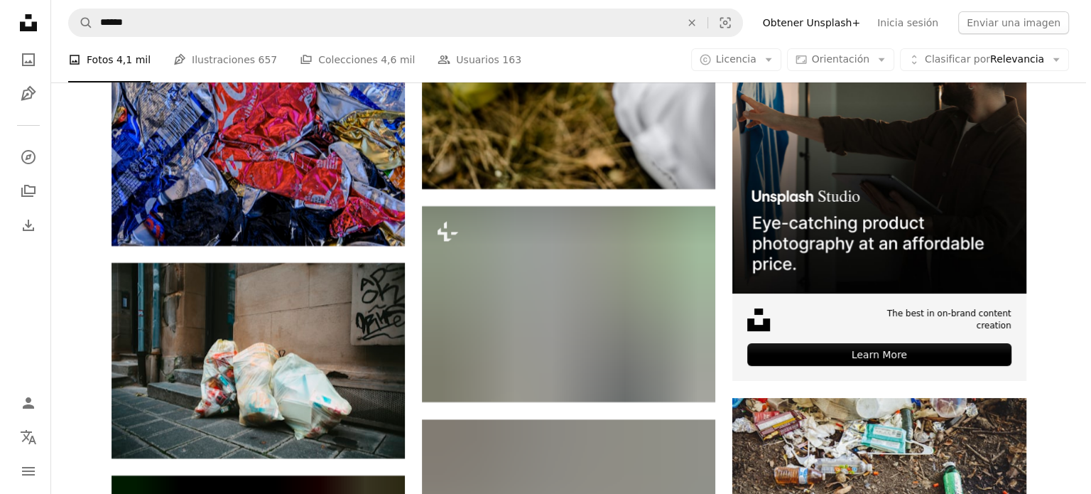
scroll to position [5684, 0]
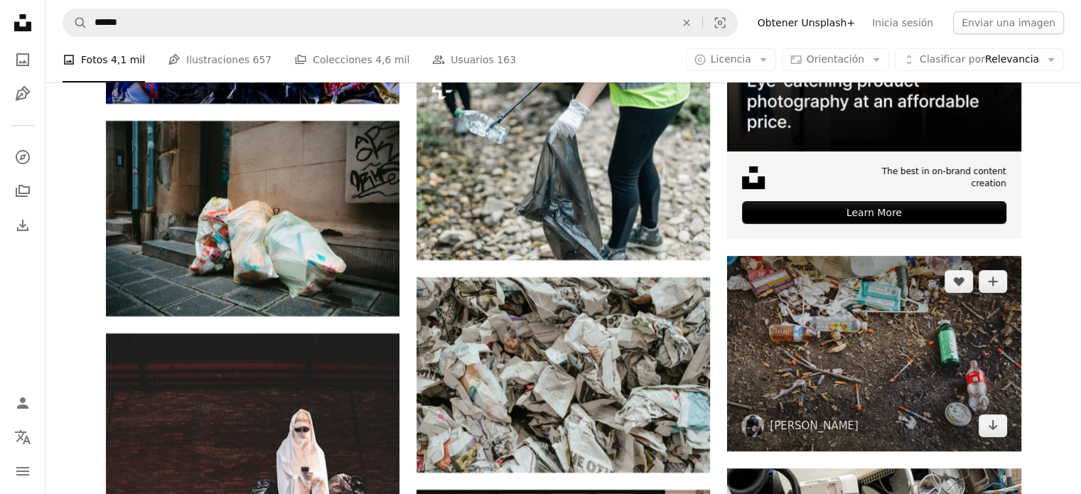
click at [882, 343] on img at bounding box center [873, 353] width 293 height 195
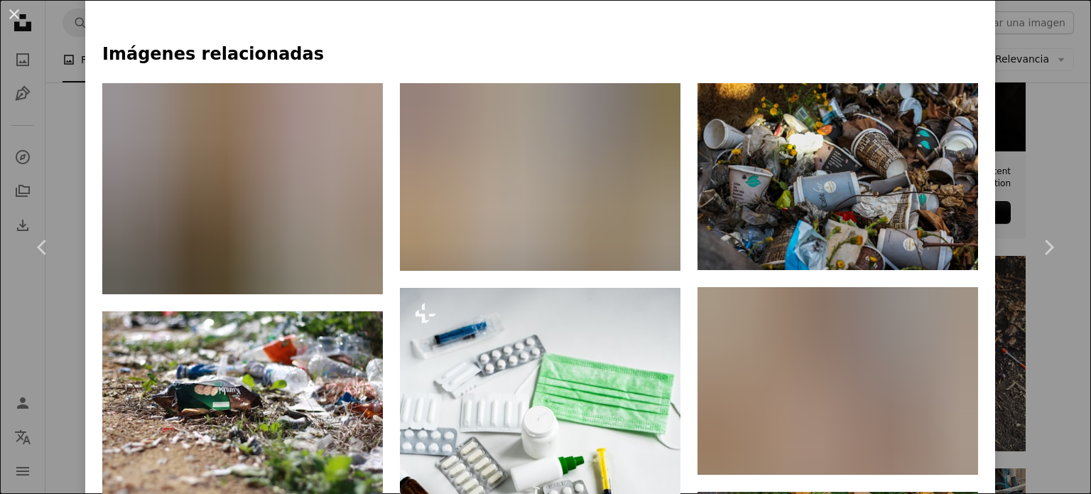
scroll to position [1279, 0]
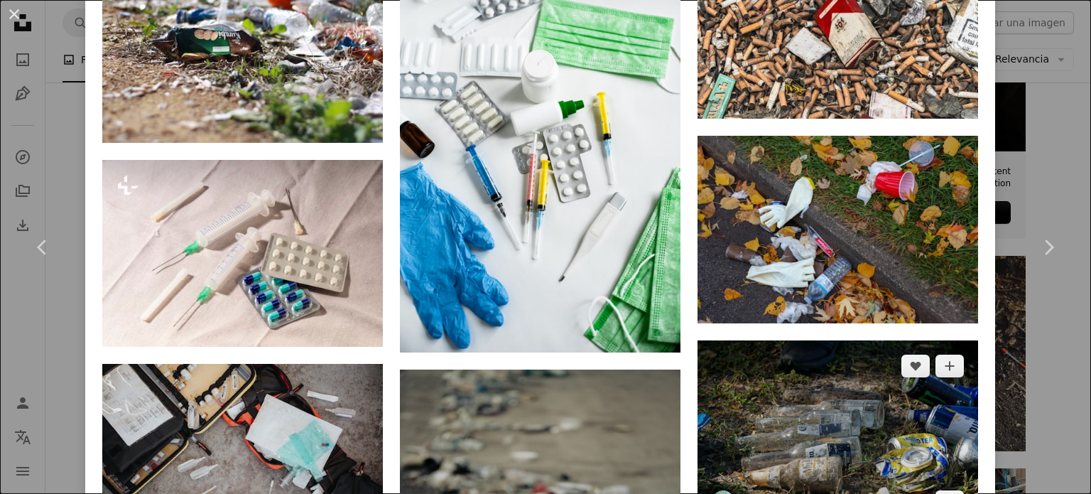
click at [894, 397] on img at bounding box center [838, 433] width 281 height 187
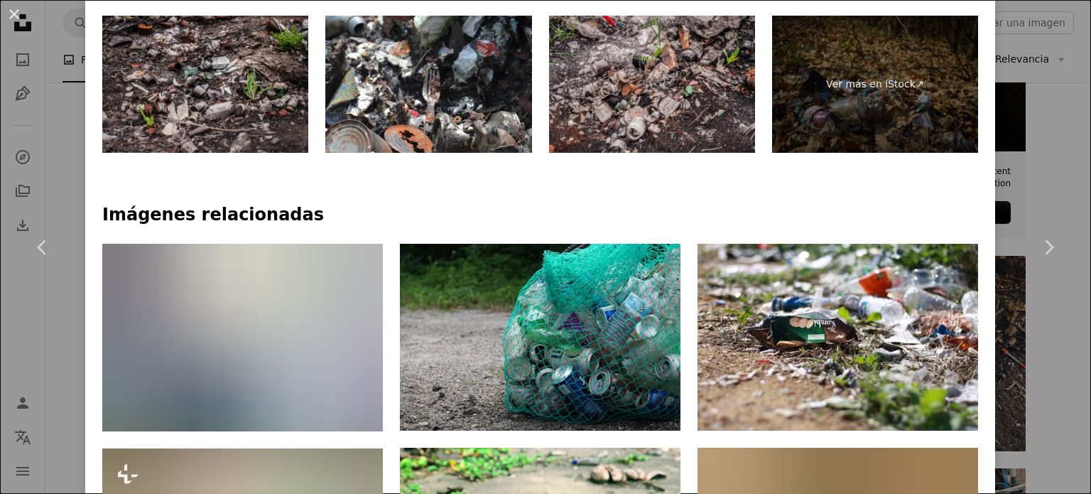
scroll to position [710, 0]
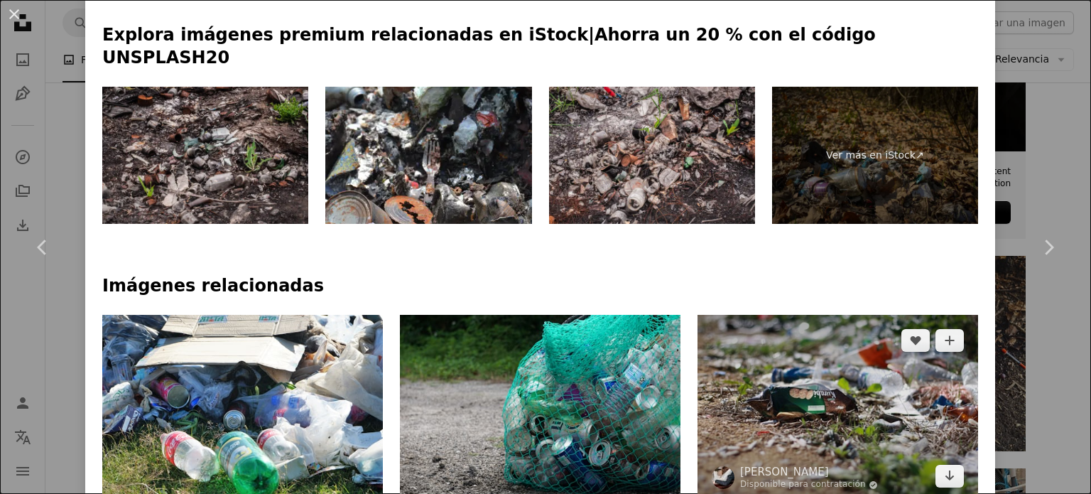
click at [887, 403] on img at bounding box center [838, 408] width 281 height 187
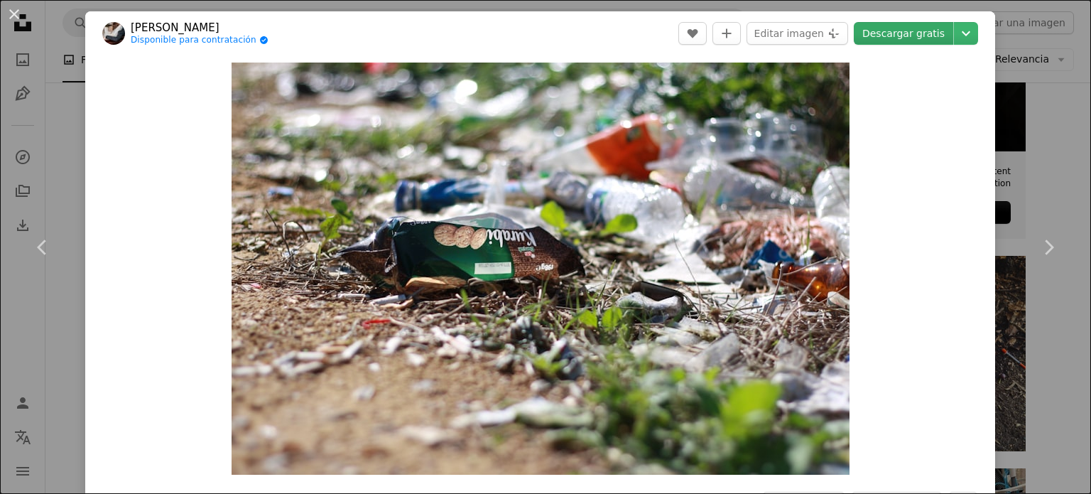
click at [916, 36] on link "Descargar gratis" at bounding box center [903, 33] width 99 height 23
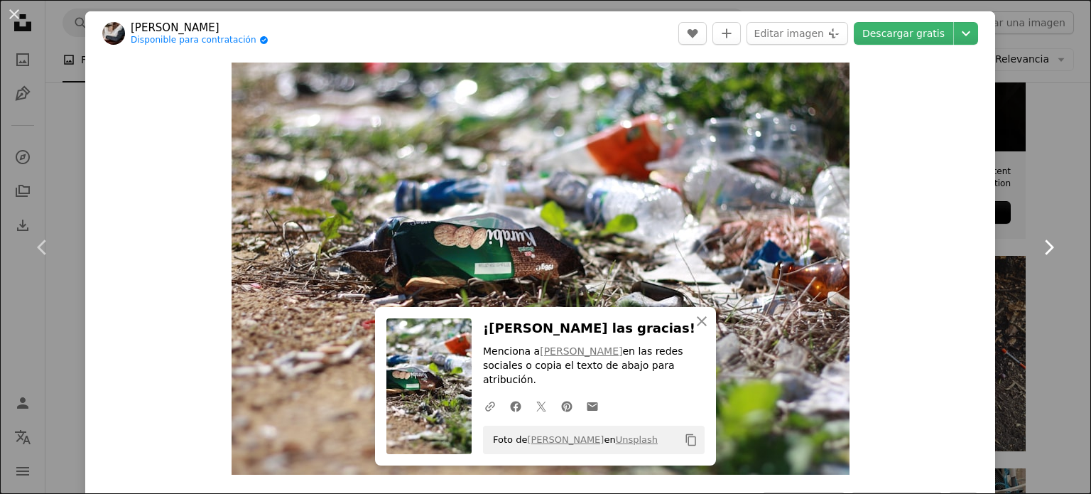
click at [1006, 283] on link "Chevron right" at bounding box center [1048, 247] width 85 height 136
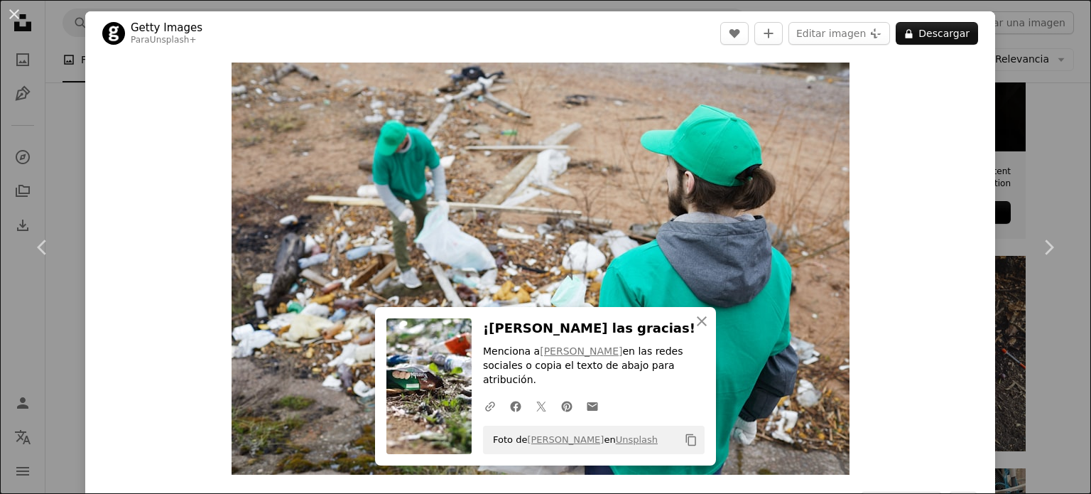
click at [1045, 53] on div "An X shape Chevron left Chevron right An X shape Cerrar ¡[PERSON_NAME] las grac…" at bounding box center [545, 247] width 1091 height 494
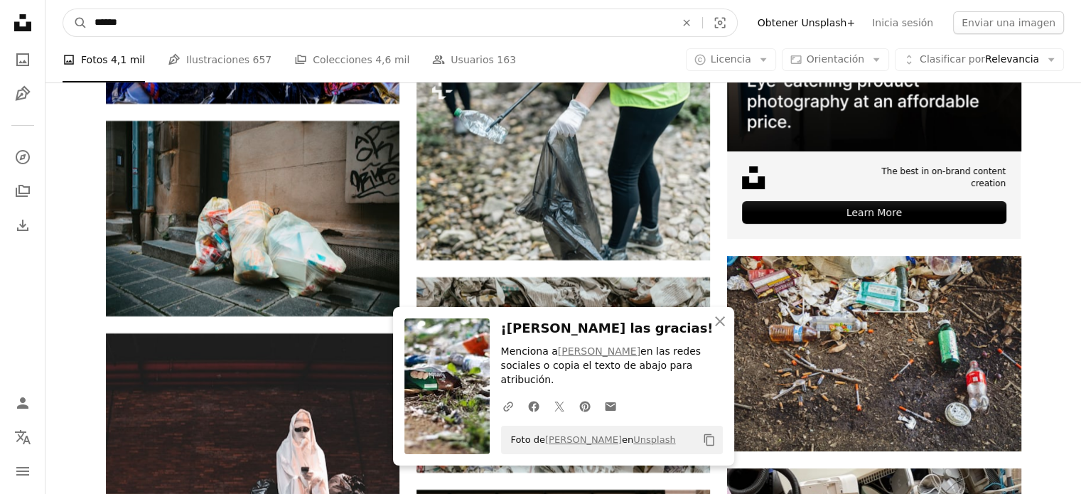
click at [355, 20] on input "******" at bounding box center [378, 22] width 583 height 27
type input "*"
type input "**********"
click button "A magnifying glass" at bounding box center [75, 22] width 24 height 27
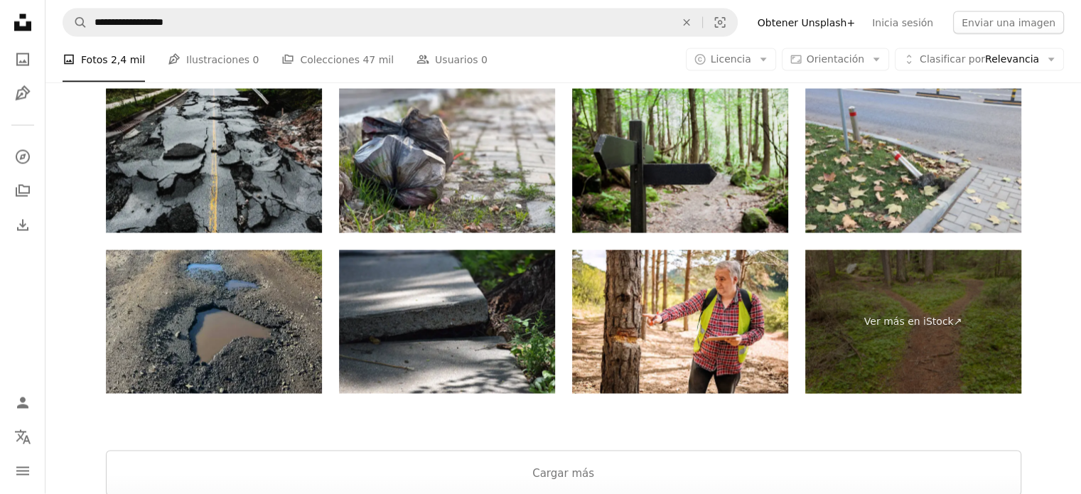
scroll to position [2486, 0]
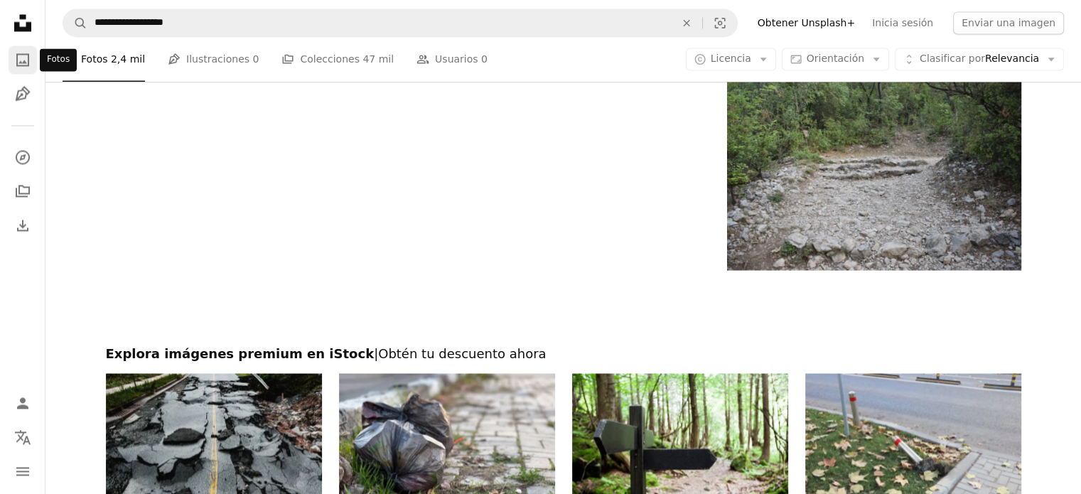
click at [32, 59] on link "A photo" at bounding box center [23, 59] width 28 height 28
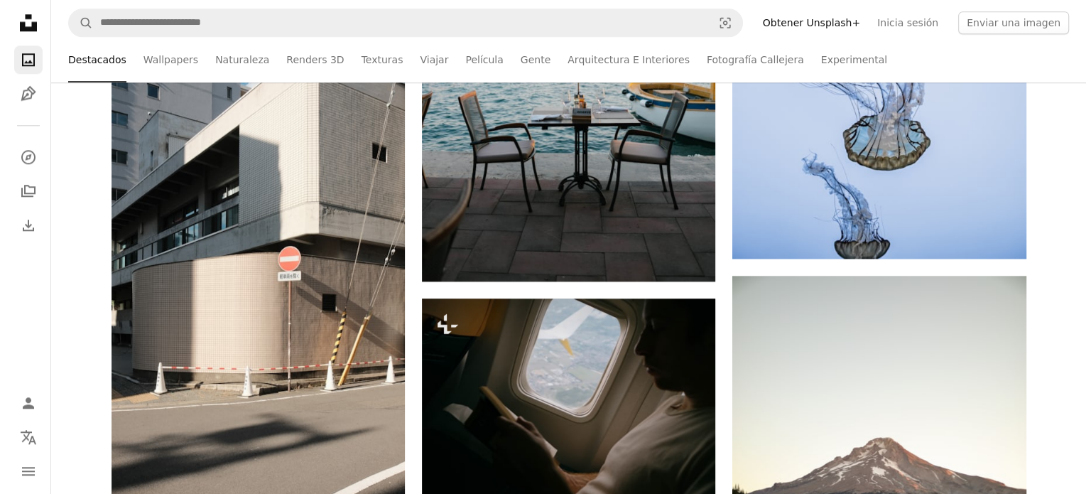
scroll to position [1421, 0]
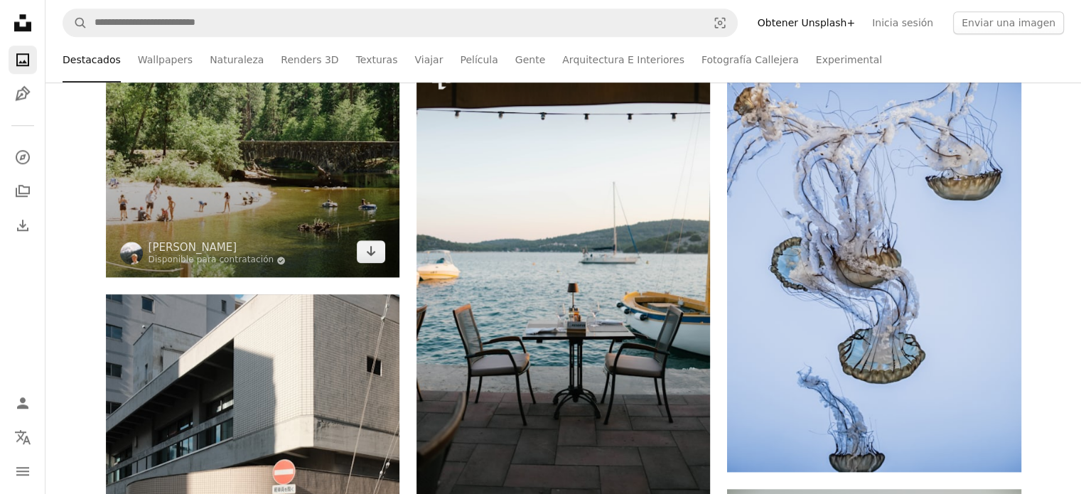
click at [166, 167] on img at bounding box center [252, 56] width 293 height 441
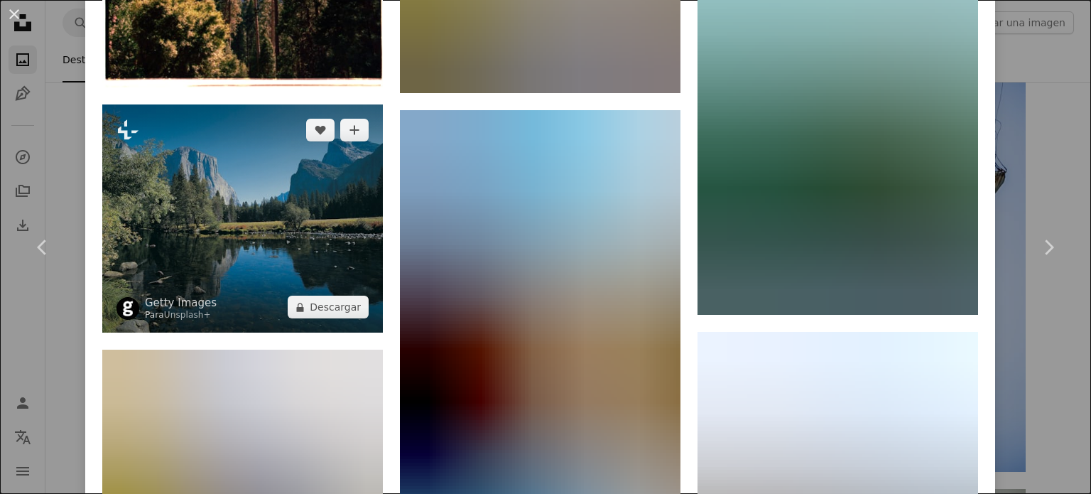
scroll to position [3481, 0]
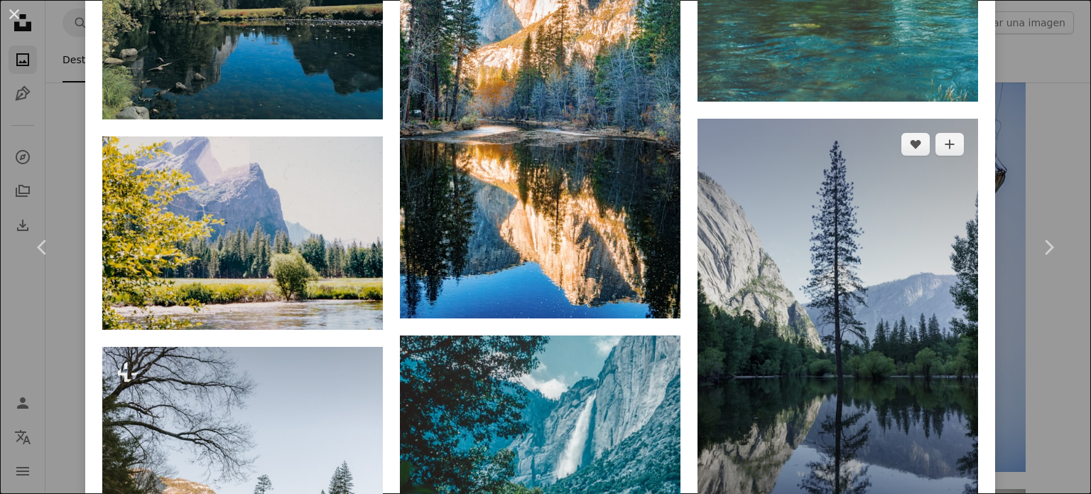
click at [766, 286] on img at bounding box center [838, 329] width 281 height 421
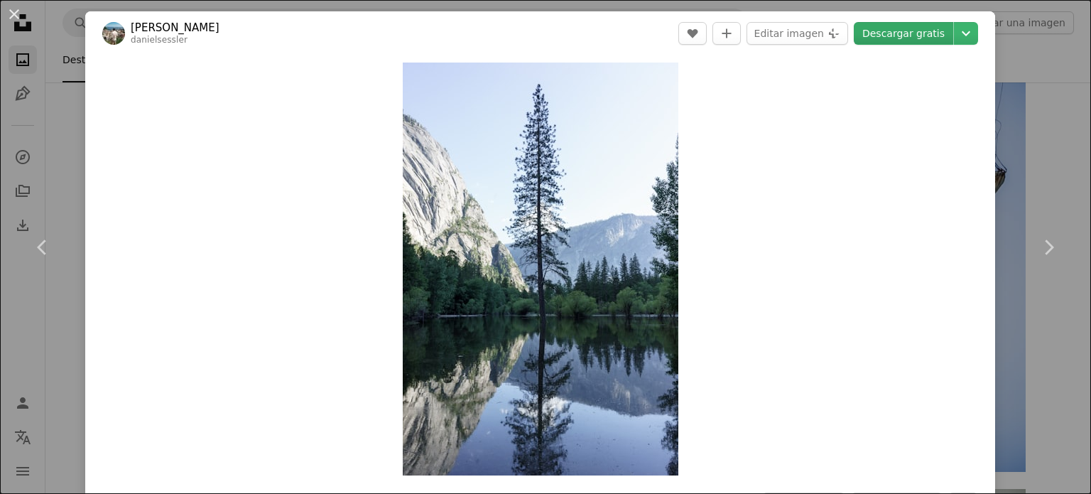
click at [898, 35] on link "Descargar gratis" at bounding box center [903, 33] width 99 height 23
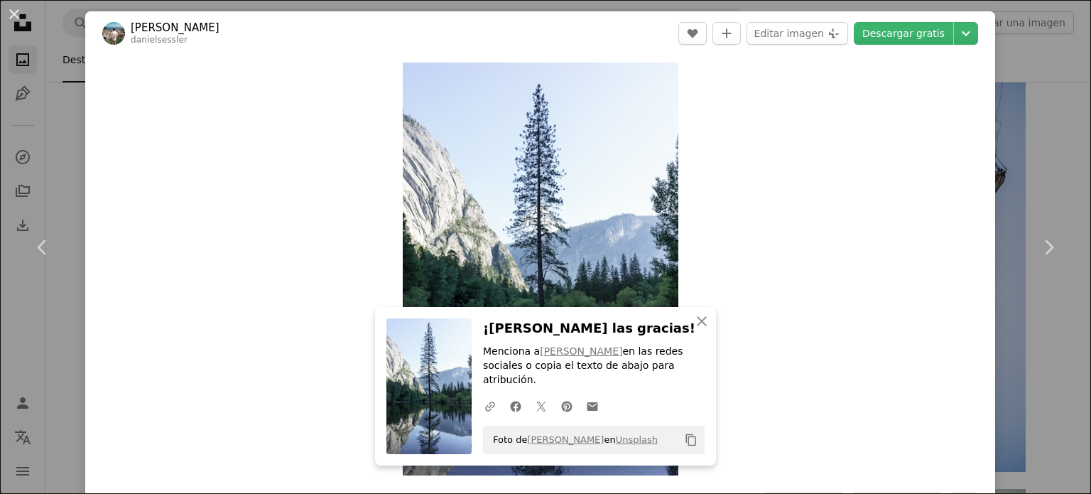
click at [1026, 97] on div "An X shape Chevron left Chevron right An X shape Cerrar ¡[PERSON_NAME] las grac…" at bounding box center [545, 247] width 1091 height 494
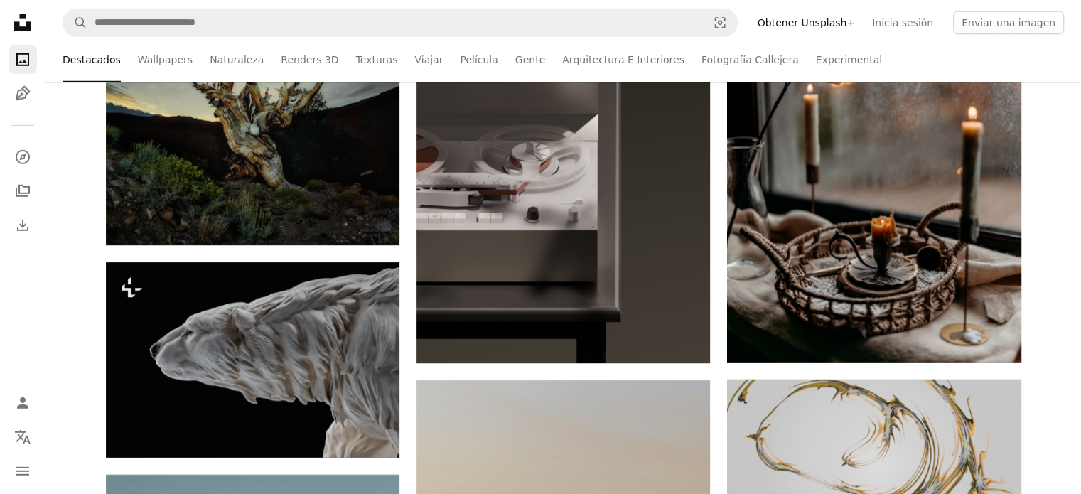
scroll to position [10088, 0]
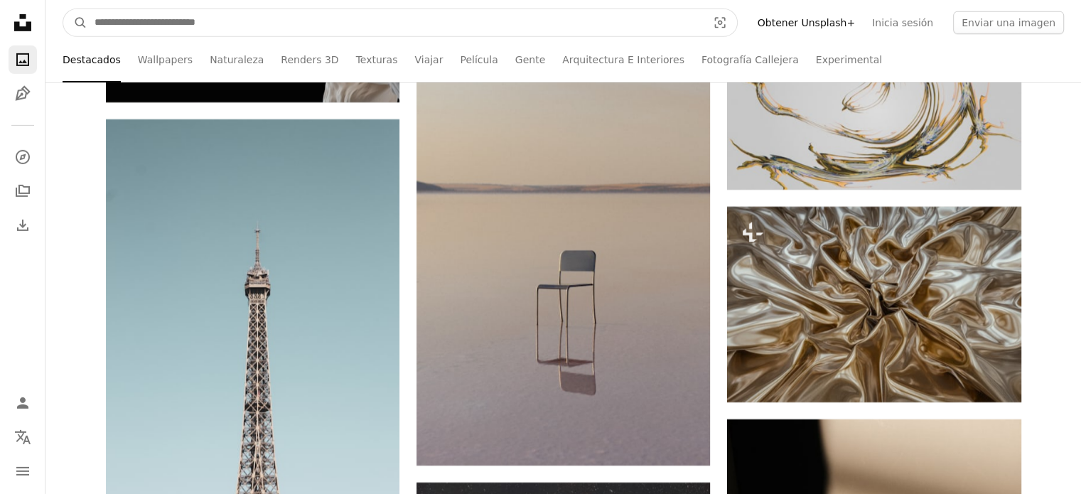
click at [201, 21] on input "Encuentra imágenes en todo el sitio" at bounding box center [394, 22] width 615 height 27
type input "*******"
click button "A magnifying glass" at bounding box center [75, 22] width 24 height 27
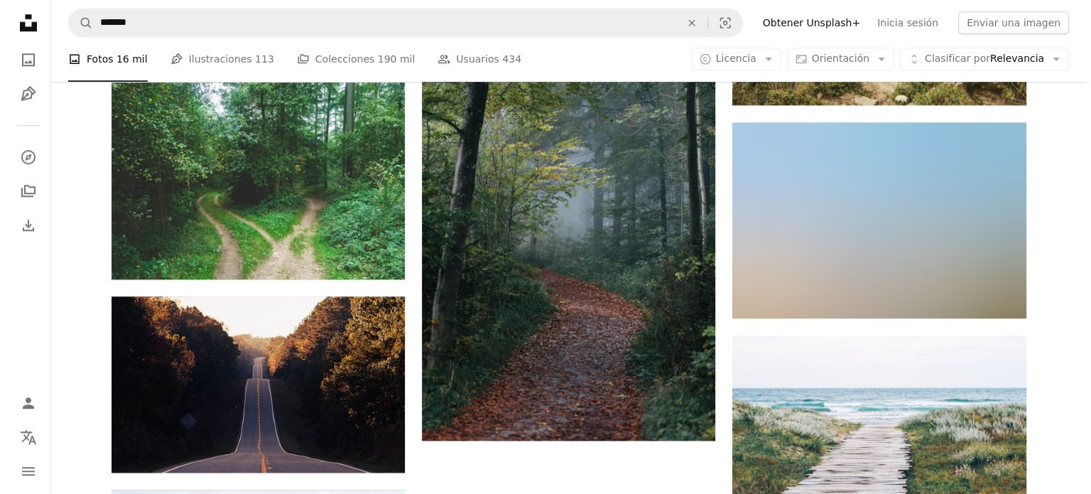
scroll to position [1705, 0]
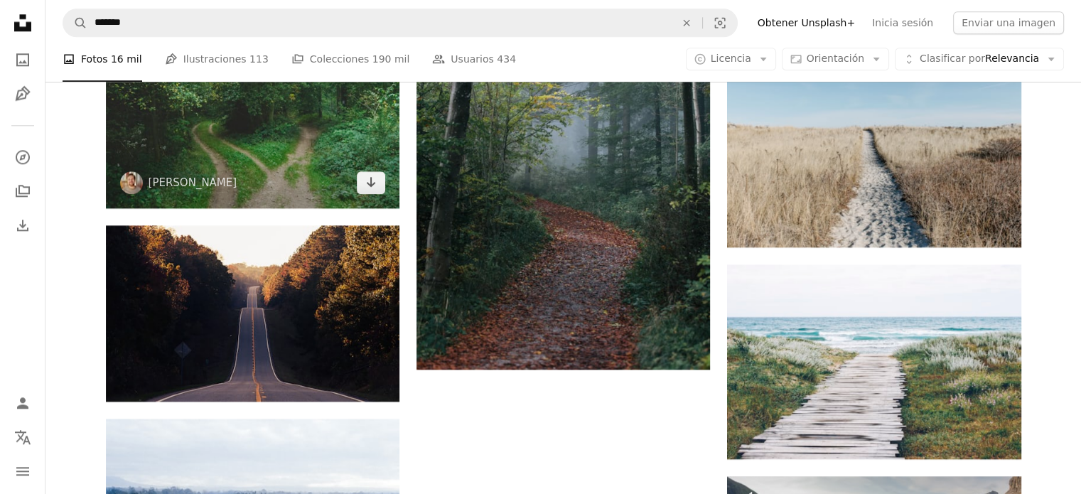
click at [291, 171] on img at bounding box center [252, 109] width 293 height 197
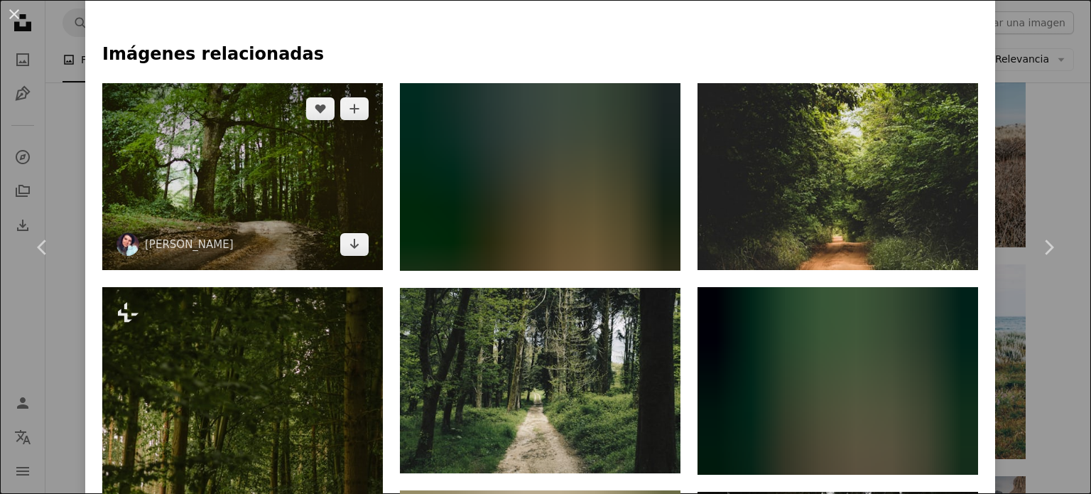
scroll to position [995, 0]
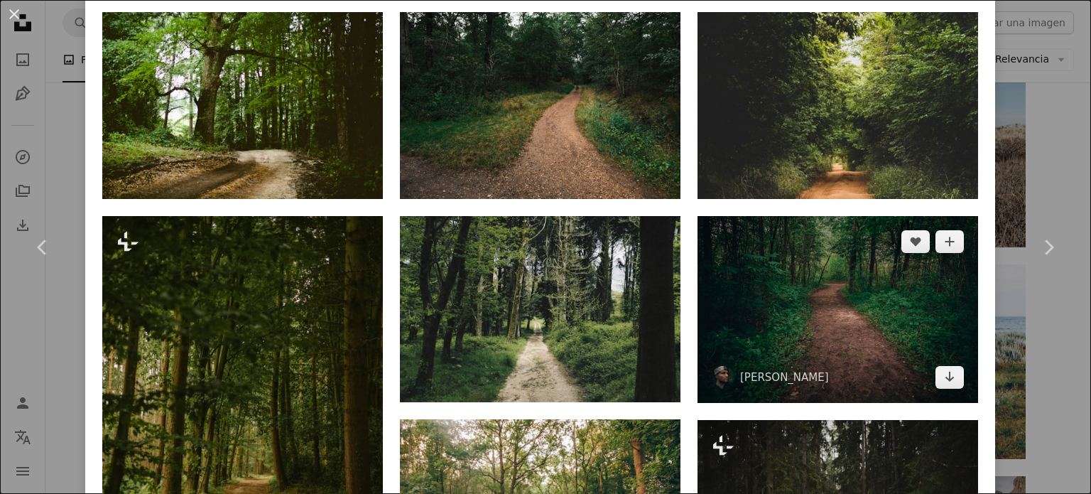
click at [756, 291] on img at bounding box center [838, 309] width 281 height 187
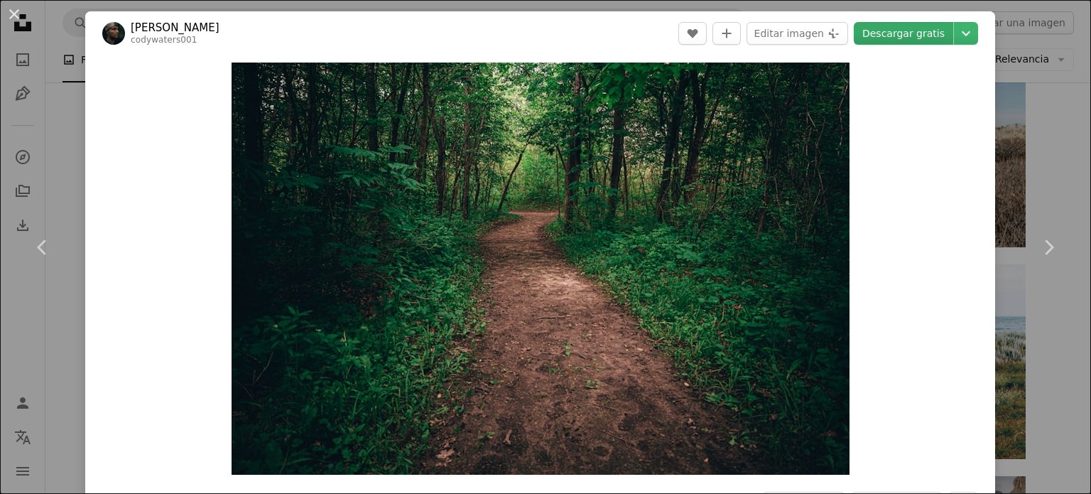
click at [893, 30] on link "Descargar gratis" at bounding box center [903, 33] width 99 height 23
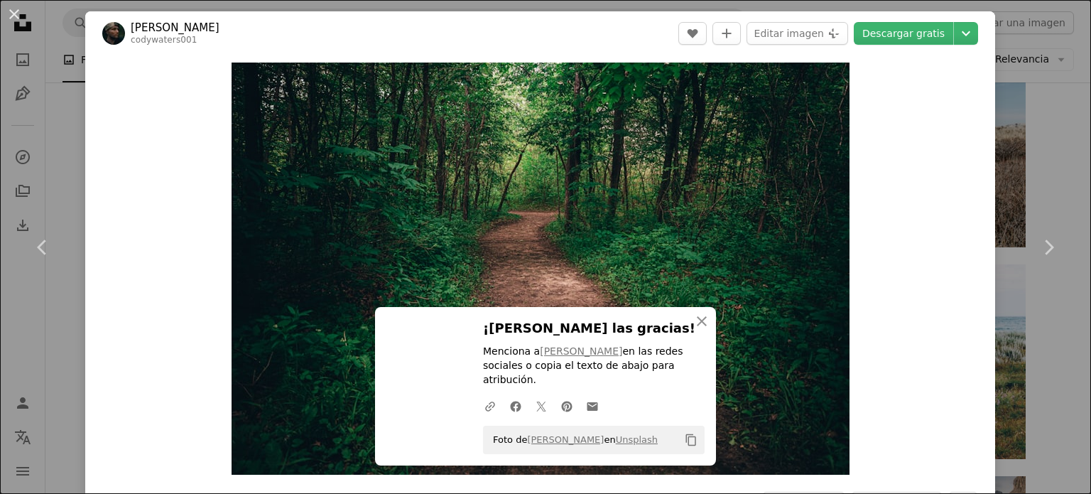
scroll to position [355, 0]
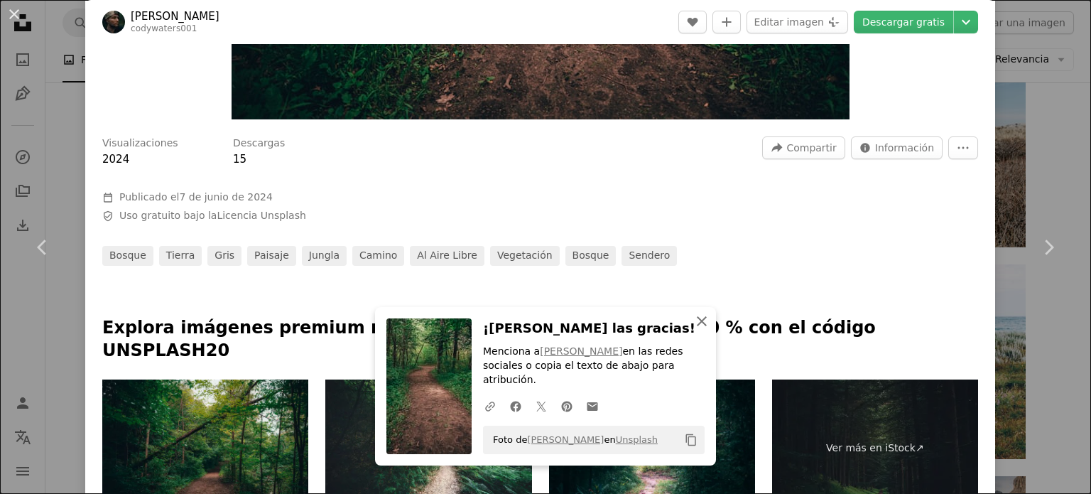
click at [702, 330] on icon "An X shape" at bounding box center [701, 321] width 17 height 17
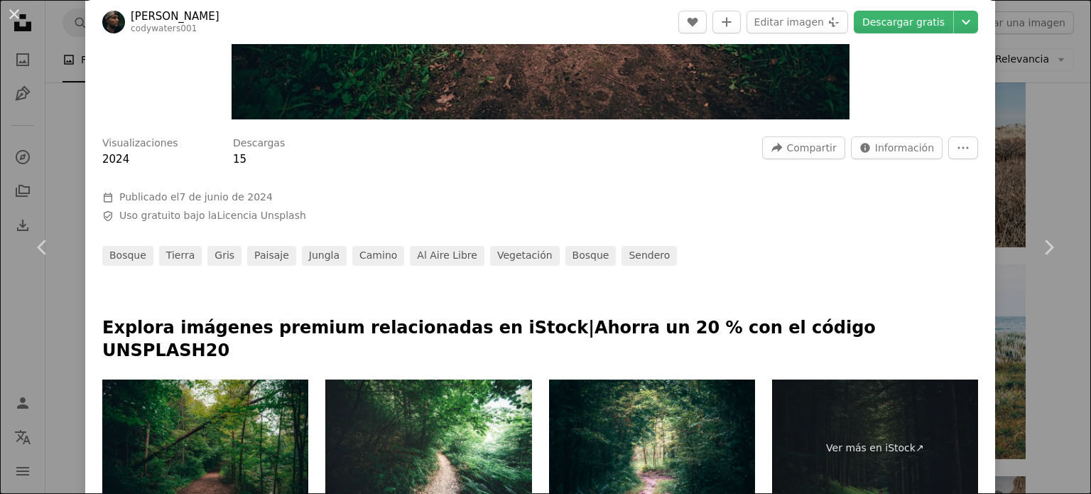
scroll to position [568, 0]
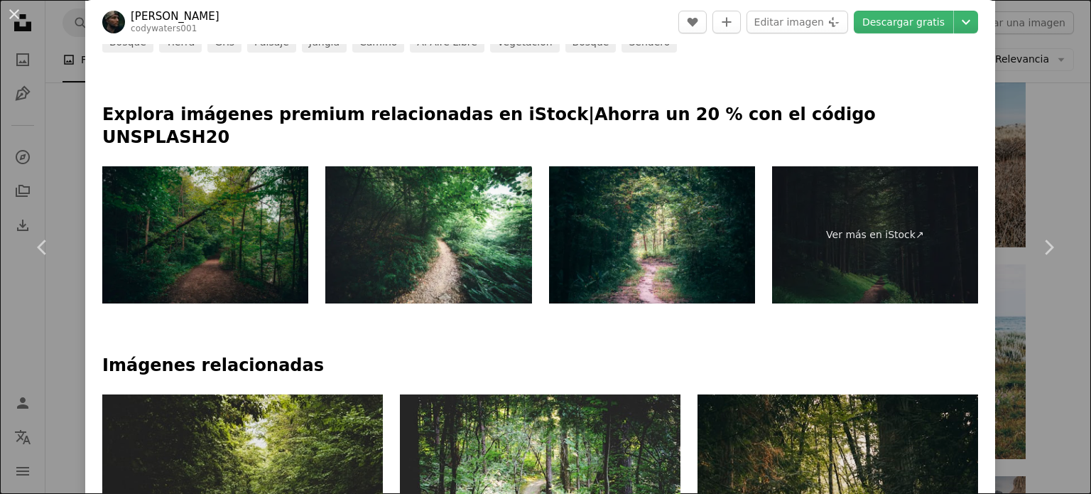
click at [237, 215] on img at bounding box center [205, 235] width 206 height 138
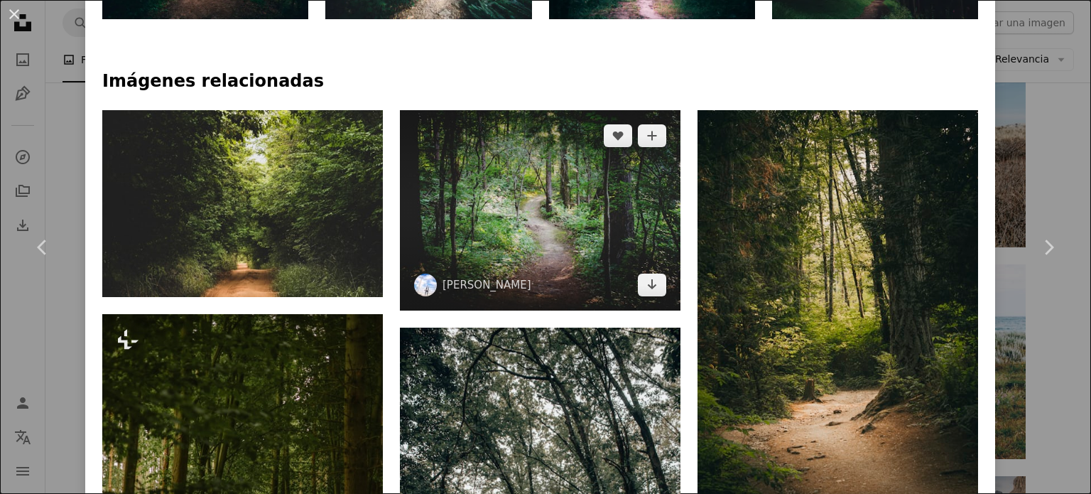
click at [526, 207] on img at bounding box center [540, 210] width 281 height 200
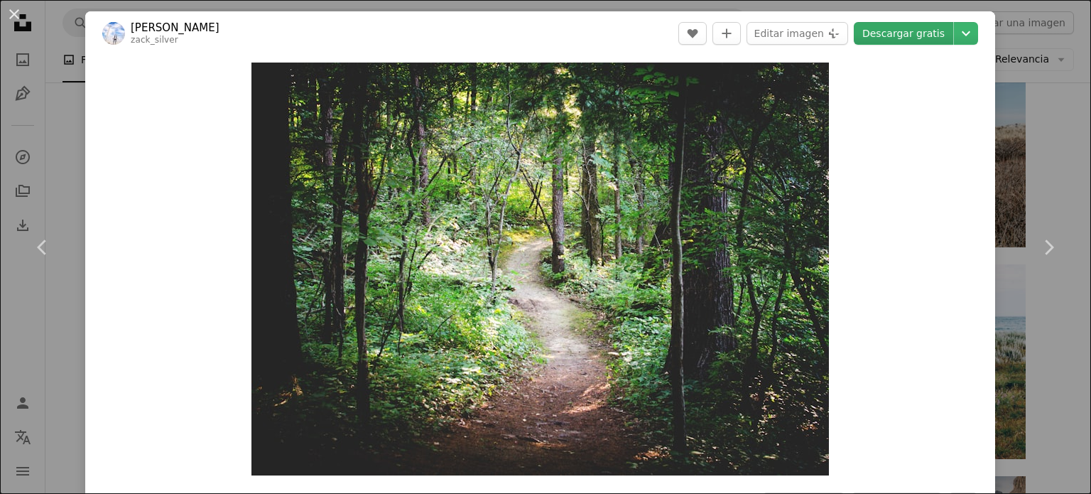
click at [889, 36] on link "Descargar gratis" at bounding box center [903, 33] width 99 height 23
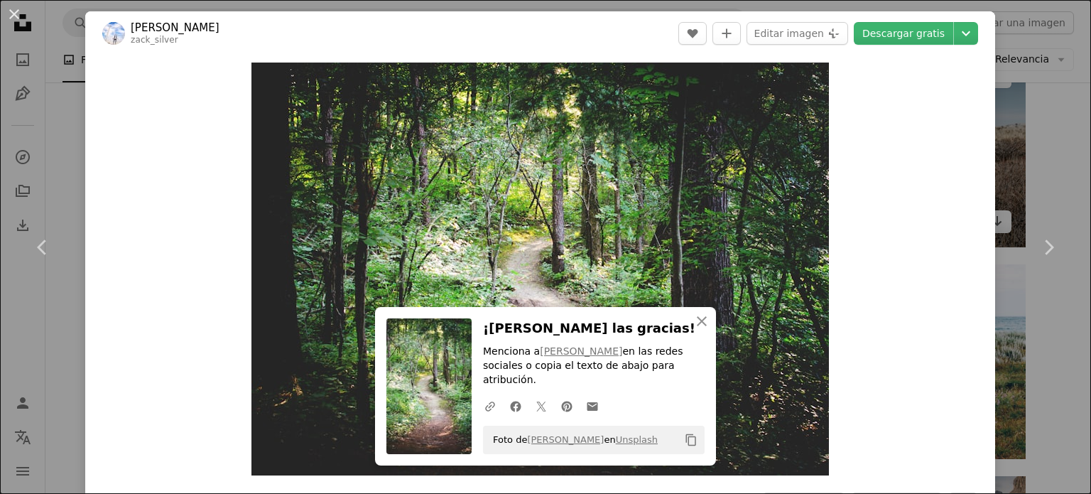
click at [1012, 127] on div "An X shape Chevron left Chevron right An X shape Cerrar ¡[PERSON_NAME] las grac…" at bounding box center [545, 247] width 1091 height 494
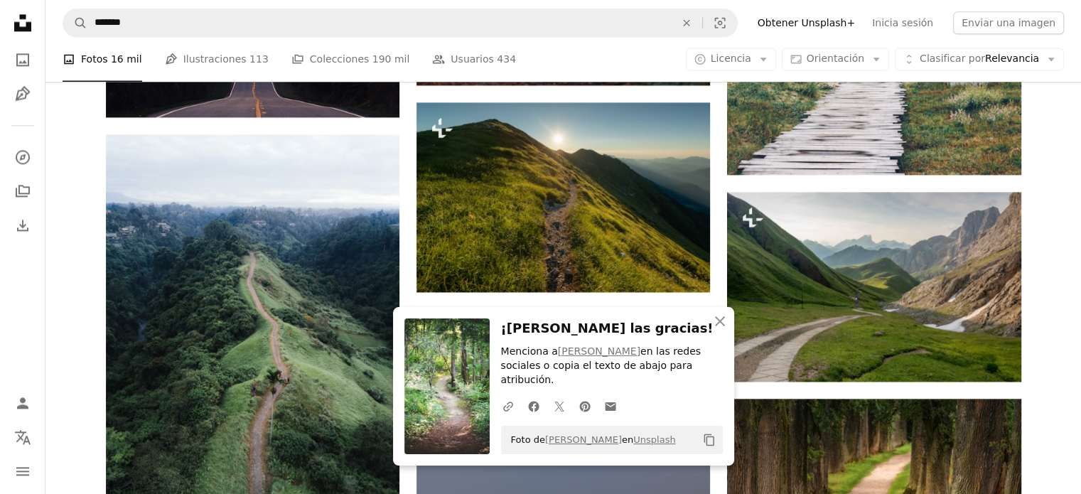
scroll to position [2202, 0]
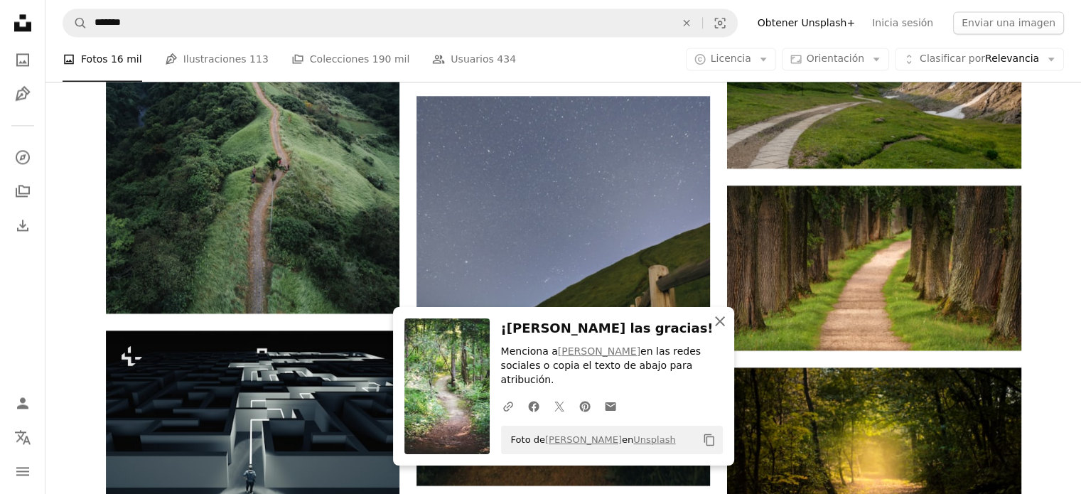
drag, startPoint x: 718, startPoint y: 334, endPoint x: 703, endPoint y: 335, distance: 14.2
click at [716, 330] on icon "An X shape" at bounding box center [719, 321] width 17 height 17
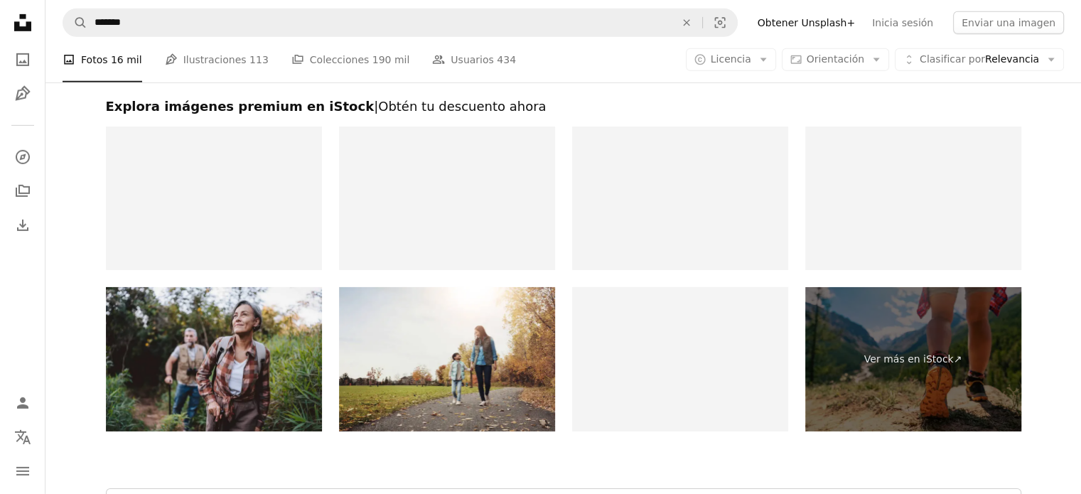
scroll to position [4821, 0]
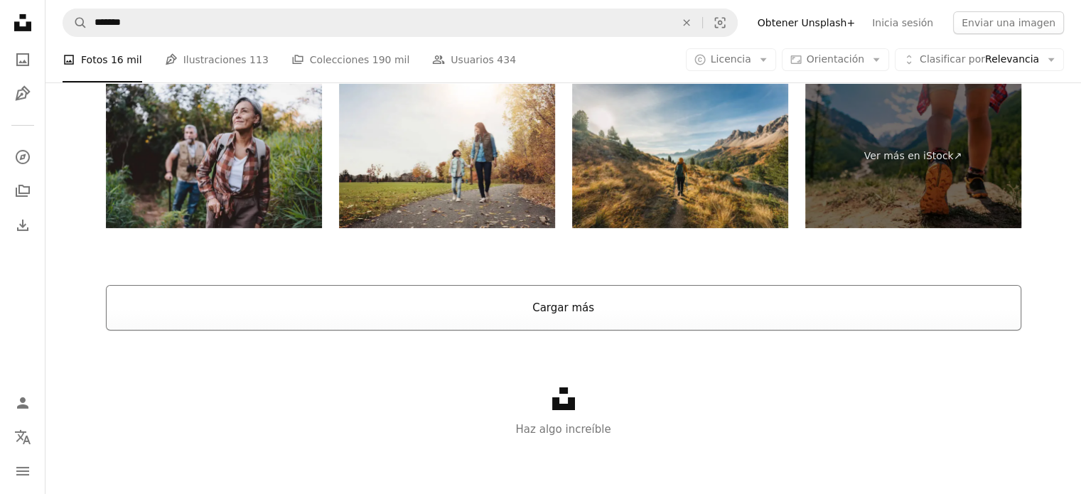
click at [597, 303] on button "Cargar más" at bounding box center [563, 307] width 915 height 45
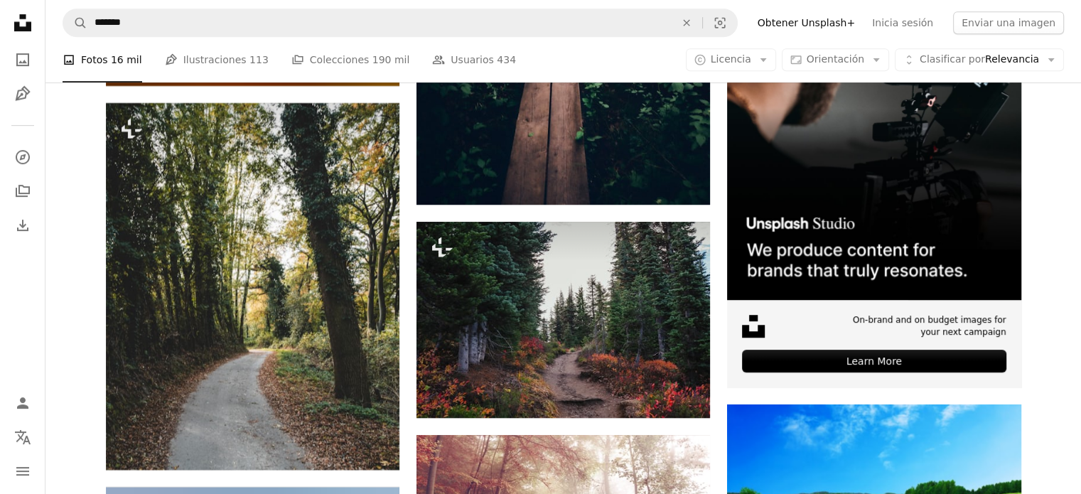
scroll to position [5958, 0]
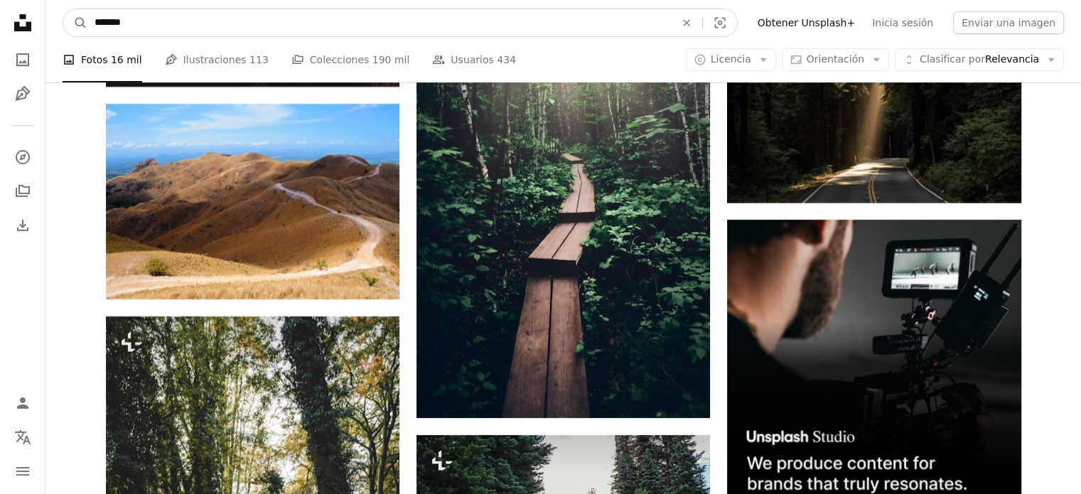
click at [278, 23] on input "*******" at bounding box center [378, 22] width 583 height 27
type input "*"
type input "**********"
click button "A magnifying glass" at bounding box center [75, 22] width 24 height 27
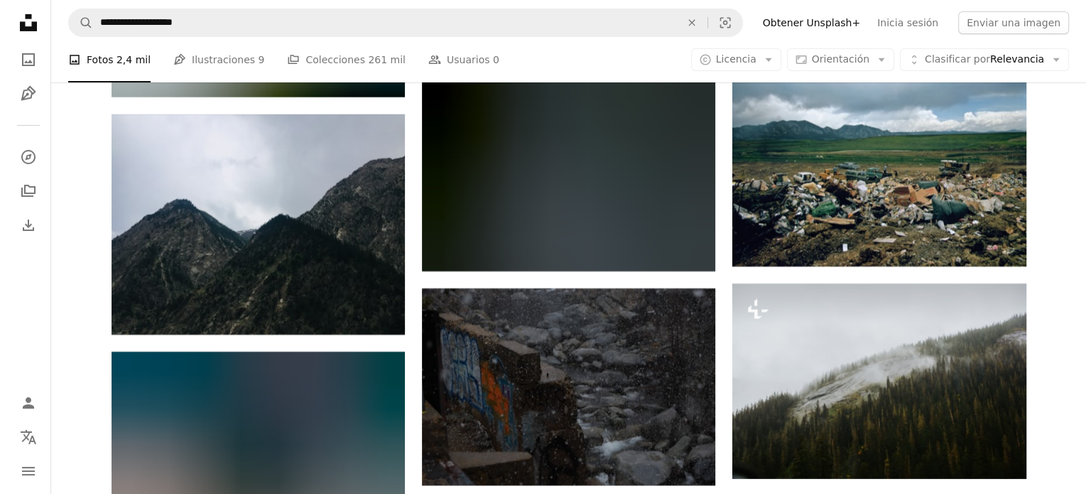
scroll to position [5115, 0]
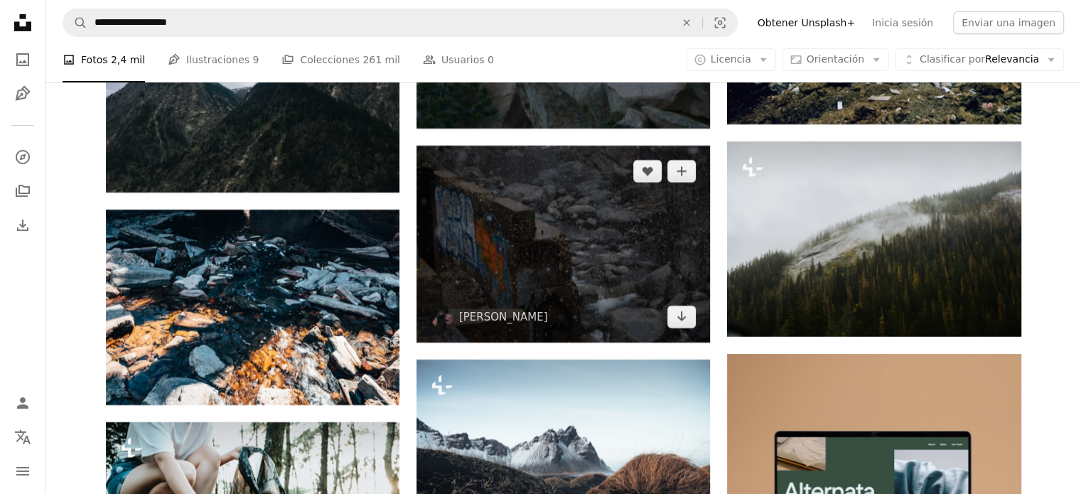
click at [541, 265] on img at bounding box center [562, 244] width 293 height 197
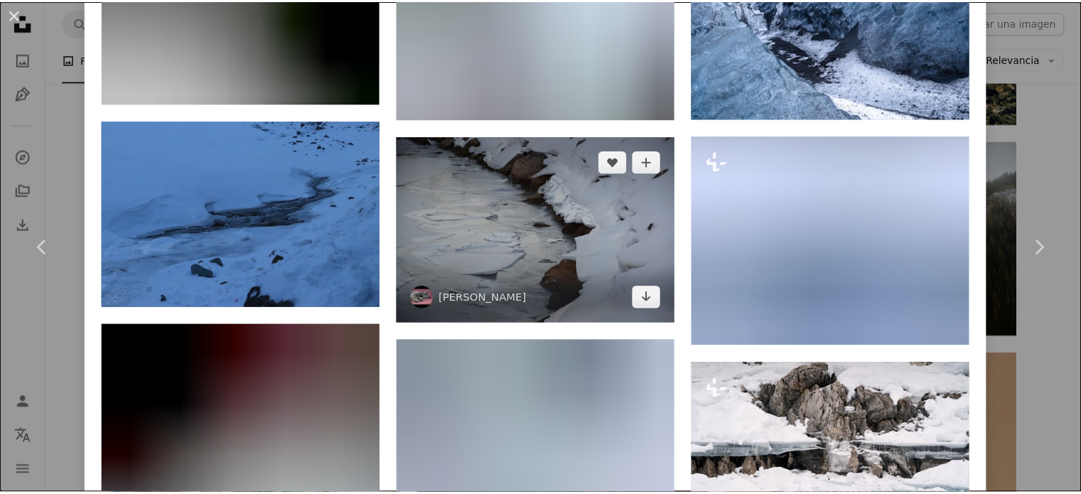
scroll to position [1705, 0]
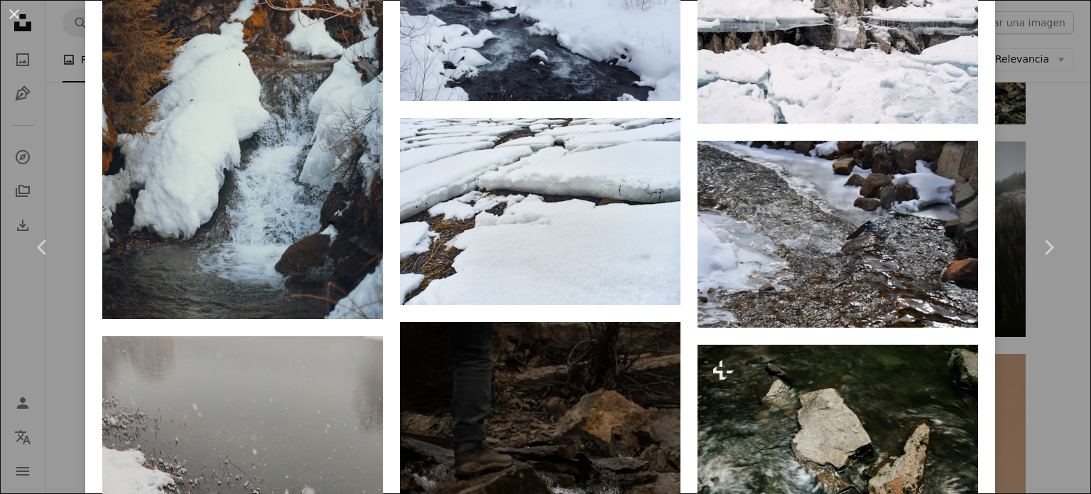
click at [1044, 48] on div "An X shape Chevron left Chevron right Emma claym1x A heart A plus sign Editar i…" at bounding box center [545, 247] width 1091 height 494
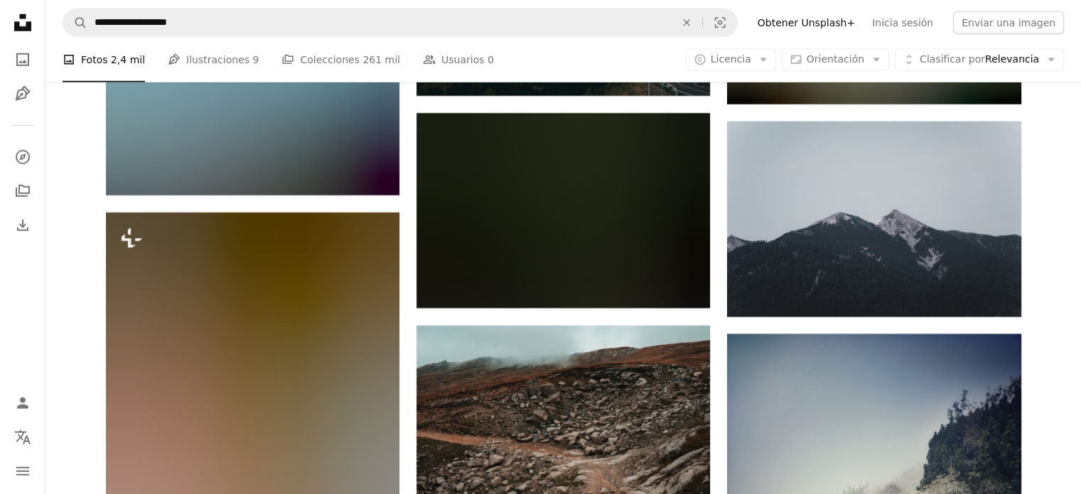
scroll to position [9306, 0]
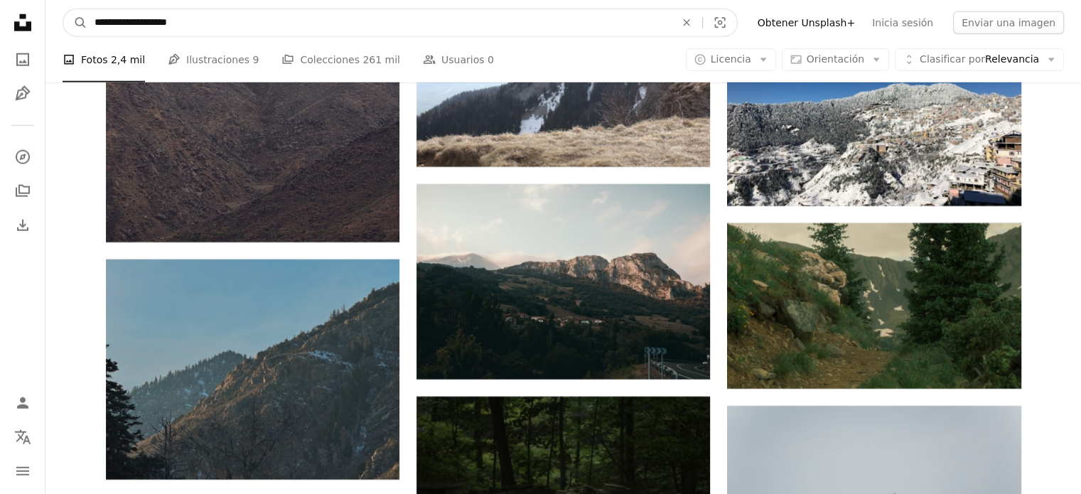
click at [375, 31] on input "**********" at bounding box center [378, 22] width 583 height 27
click at [702, 22] on icon "An X shape" at bounding box center [686, 22] width 31 height 11
type input "**********"
click button "A magnifying glass" at bounding box center [75, 22] width 24 height 27
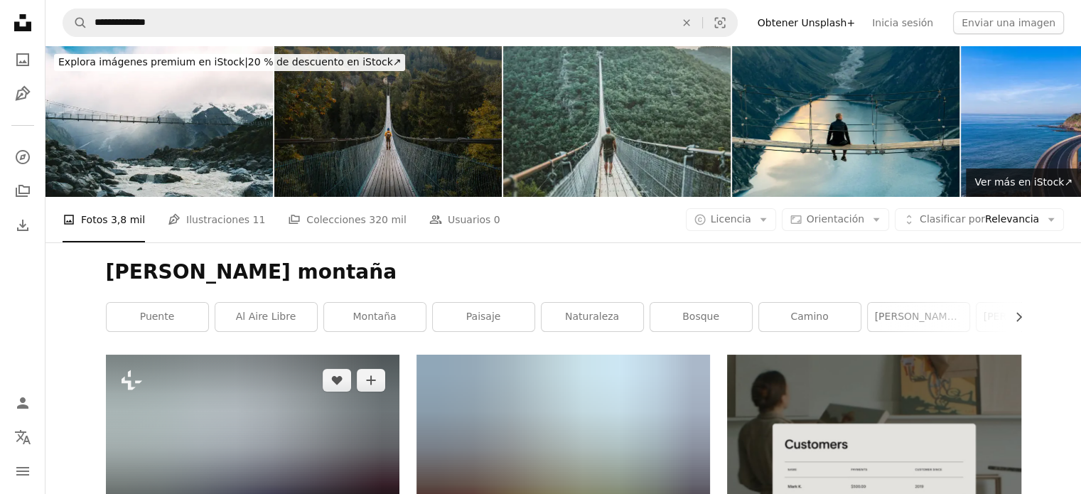
scroll to position [142, 0]
